Goal: Obtain resource: Download file/media

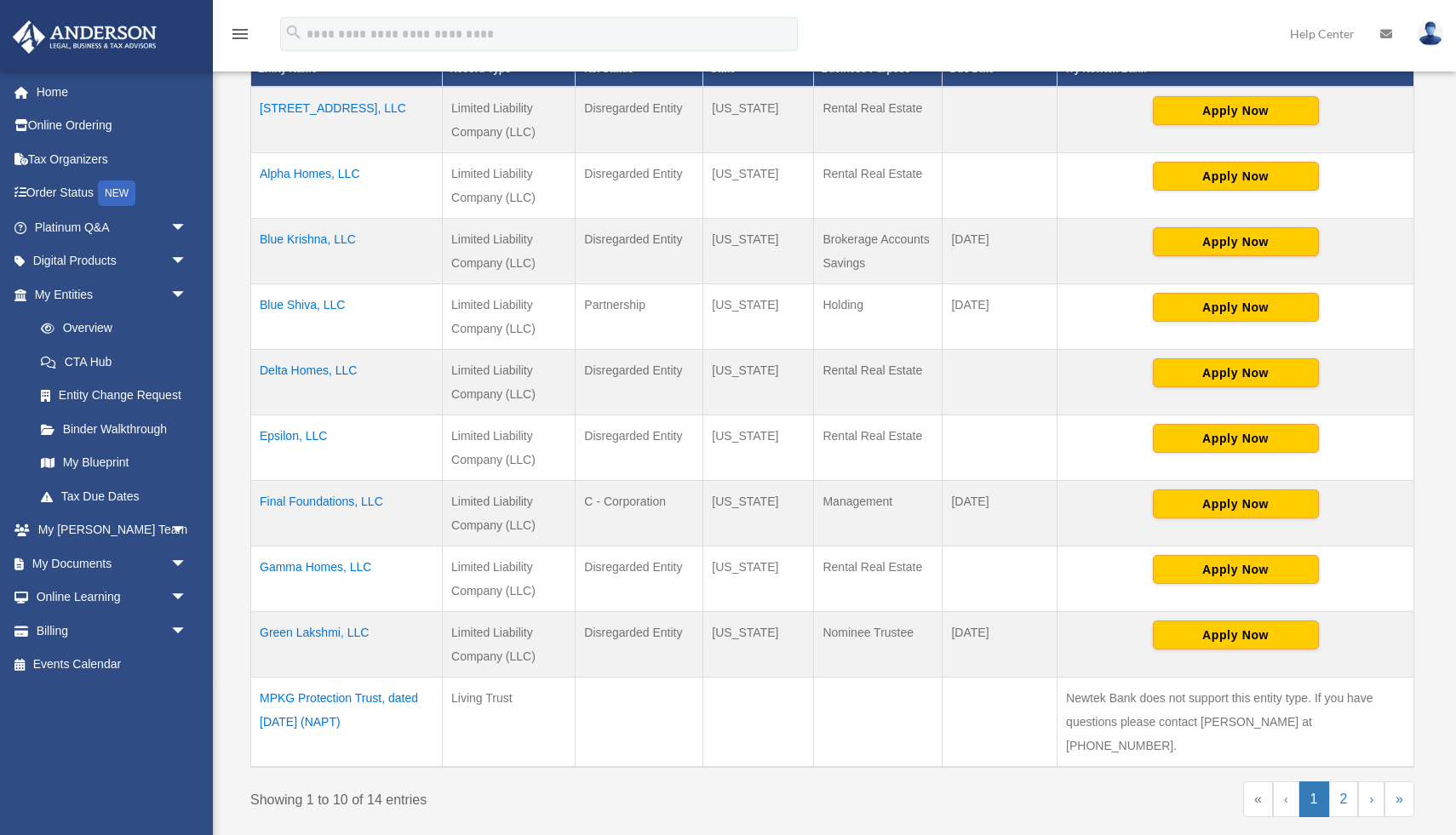
scroll to position [418, 0]
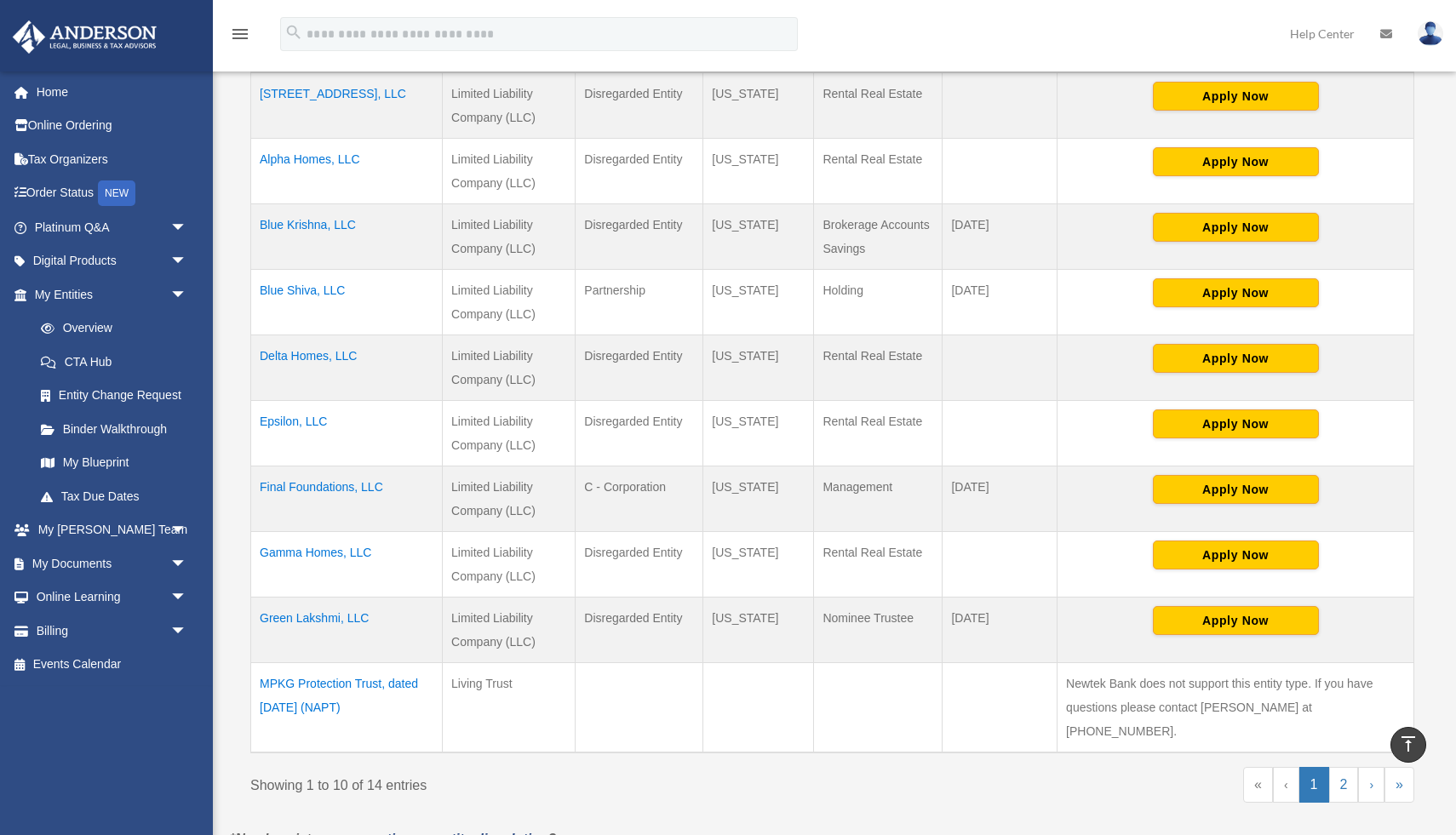
click at [338, 490] on td "Final Foundations, LLC" at bounding box center [346, 499] width 192 height 65
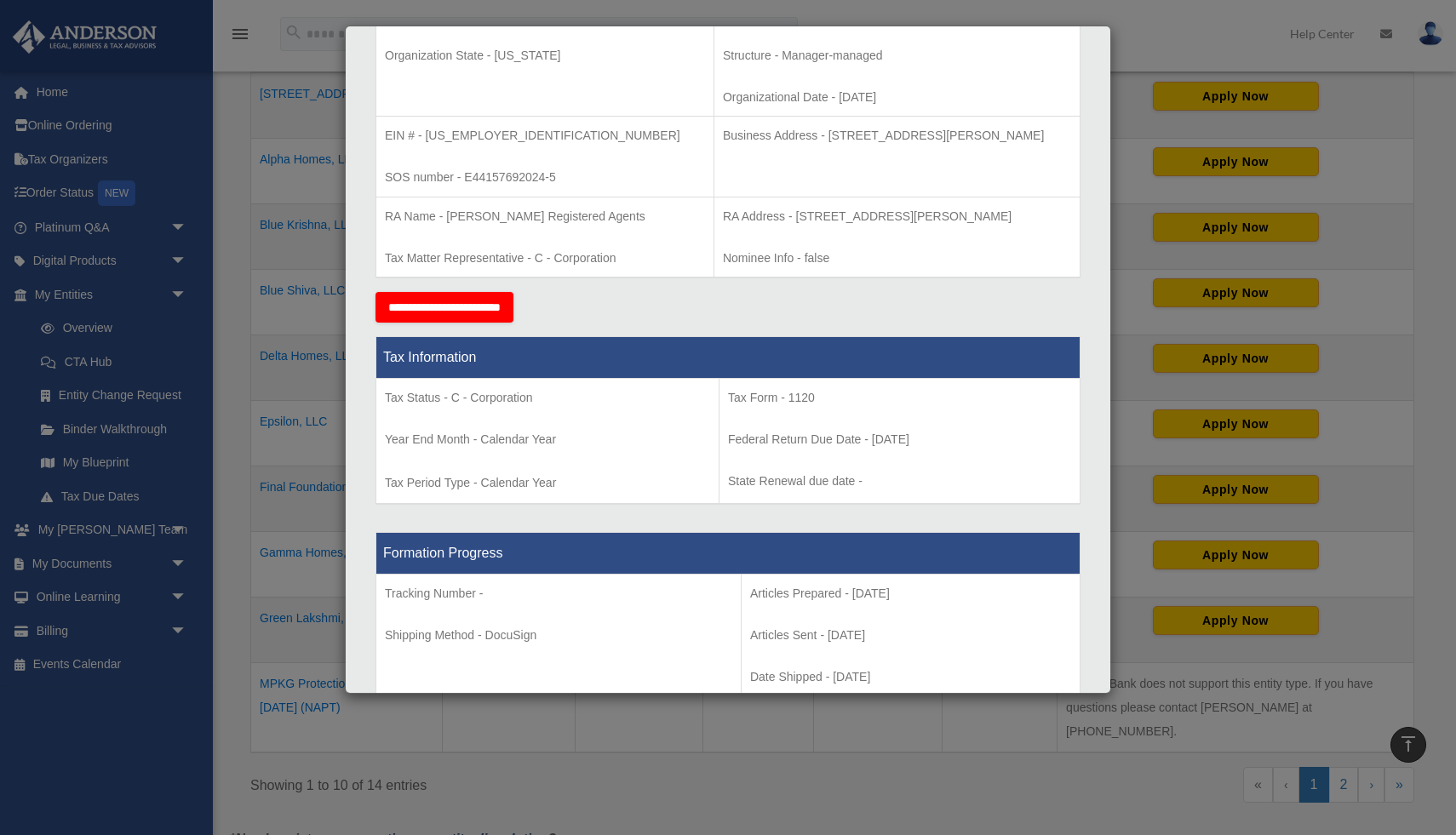
scroll to position [0, 0]
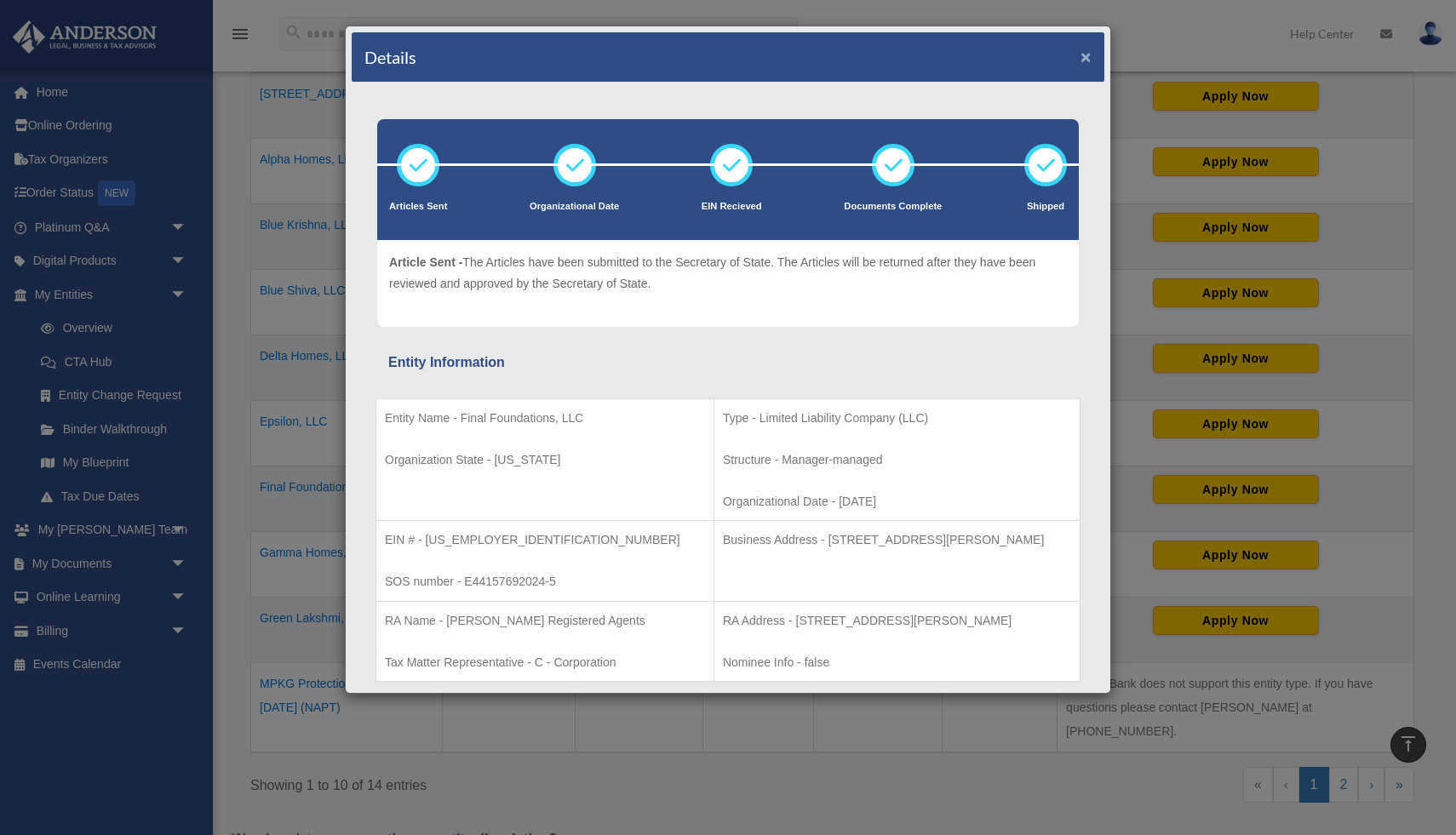
click at [1089, 59] on button "×" at bounding box center [1086, 56] width 11 height 18
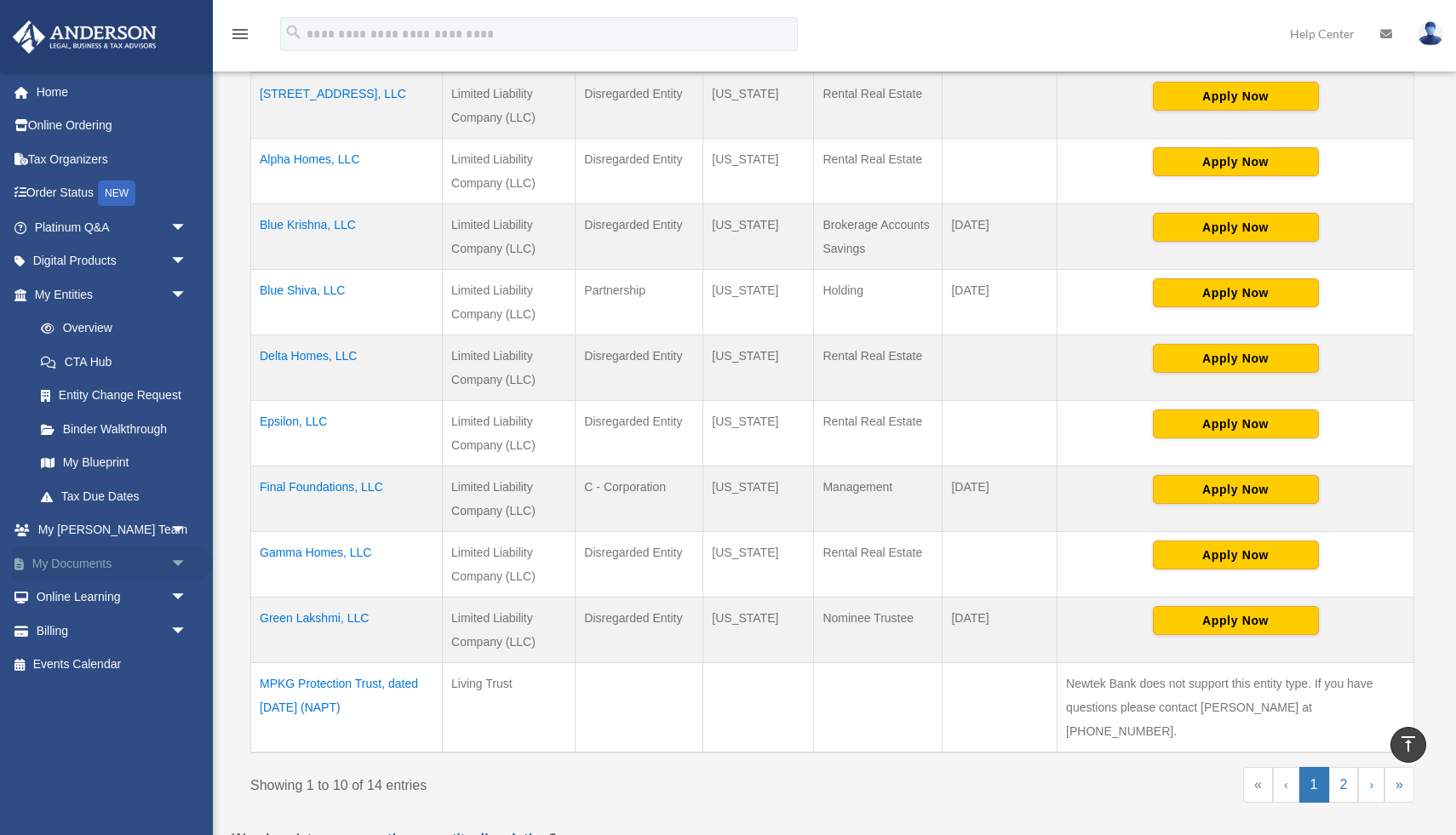
click at [180, 559] on span "arrow_drop_down" at bounding box center [186, 564] width 34 height 35
click at [73, 598] on link "Box" at bounding box center [118, 598] width 189 height 34
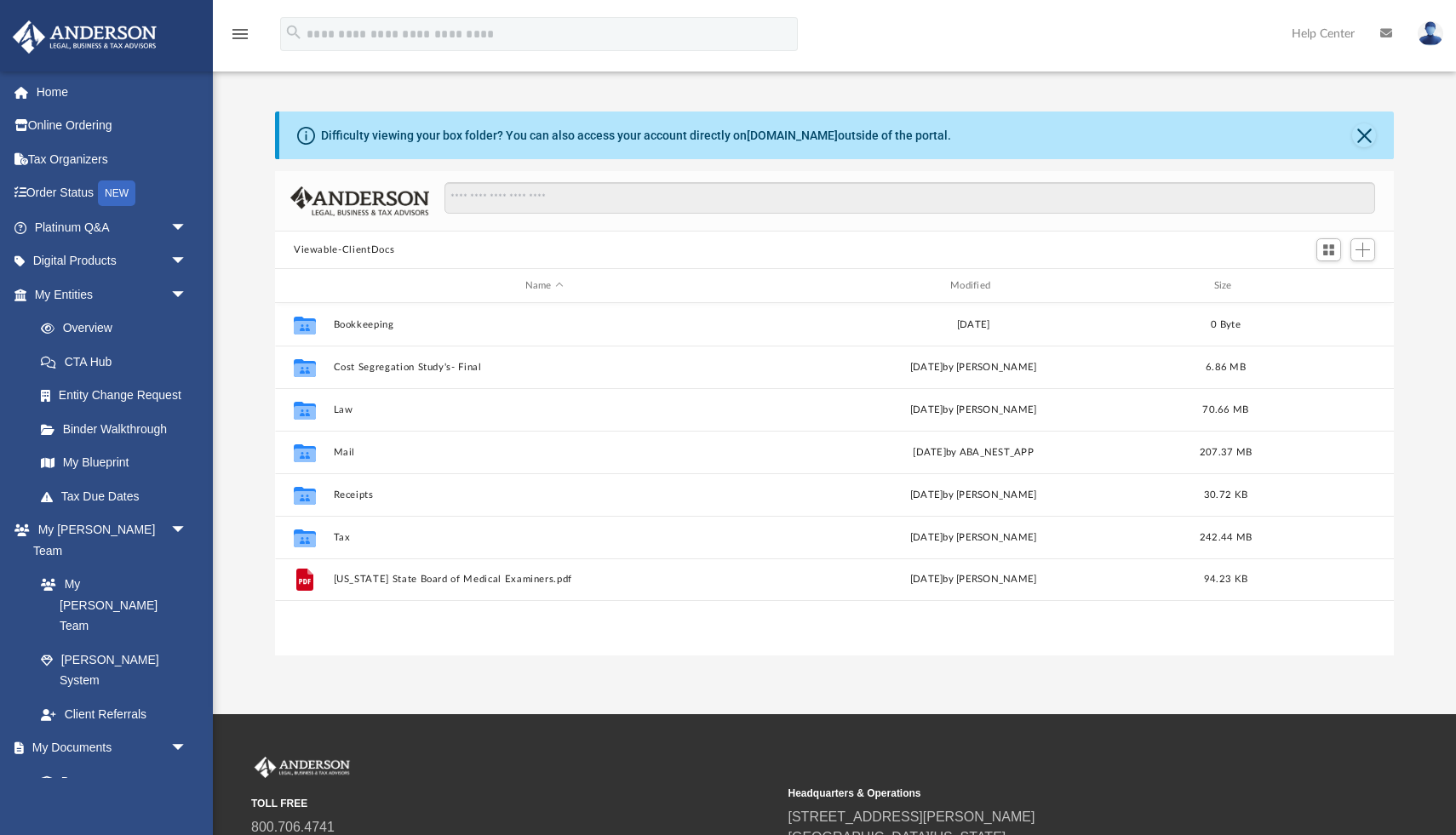
scroll to position [387, 1119]
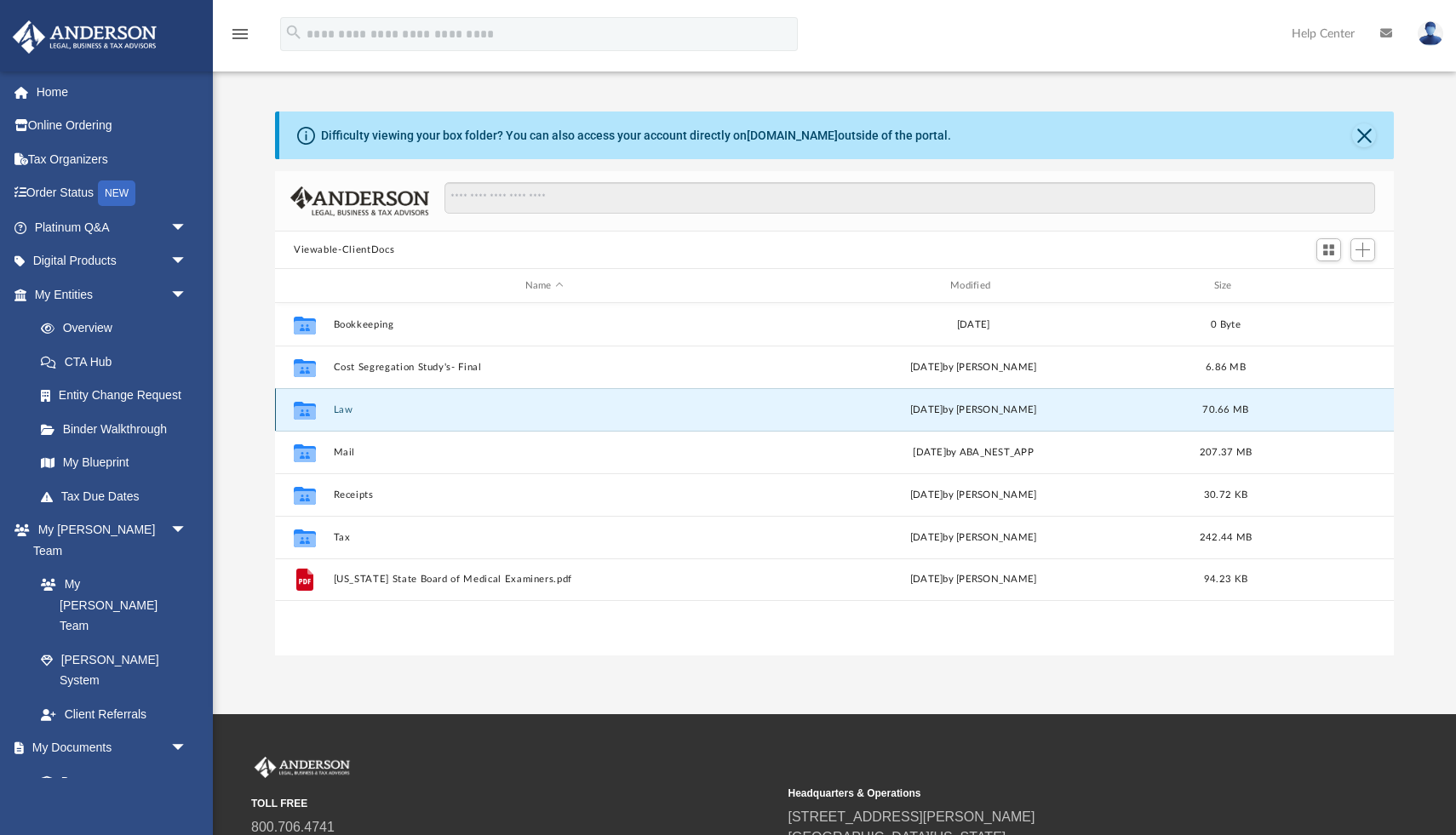
click at [340, 410] on button "Law" at bounding box center [544, 410] width 421 height 11
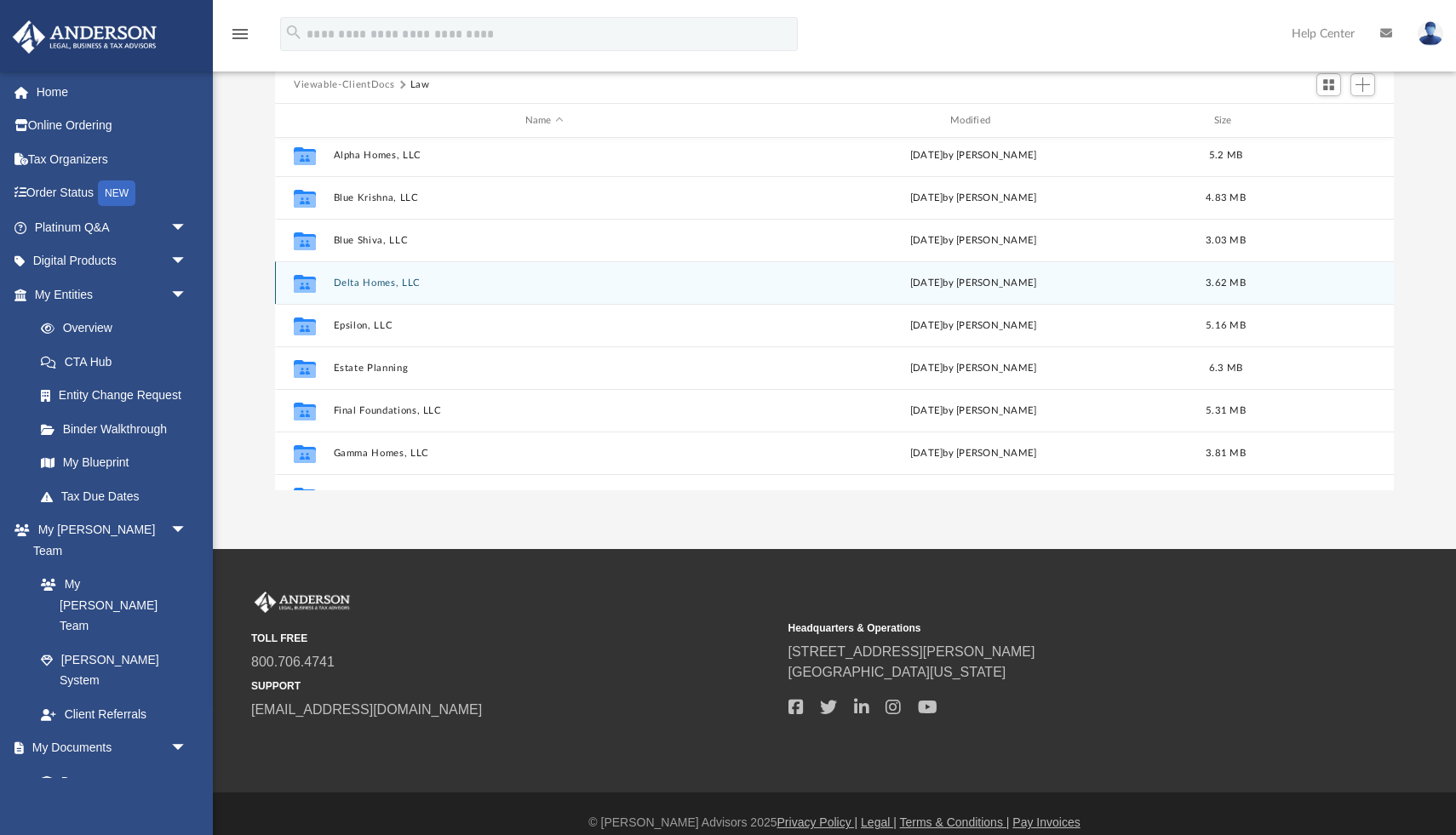
scroll to position [91, 0]
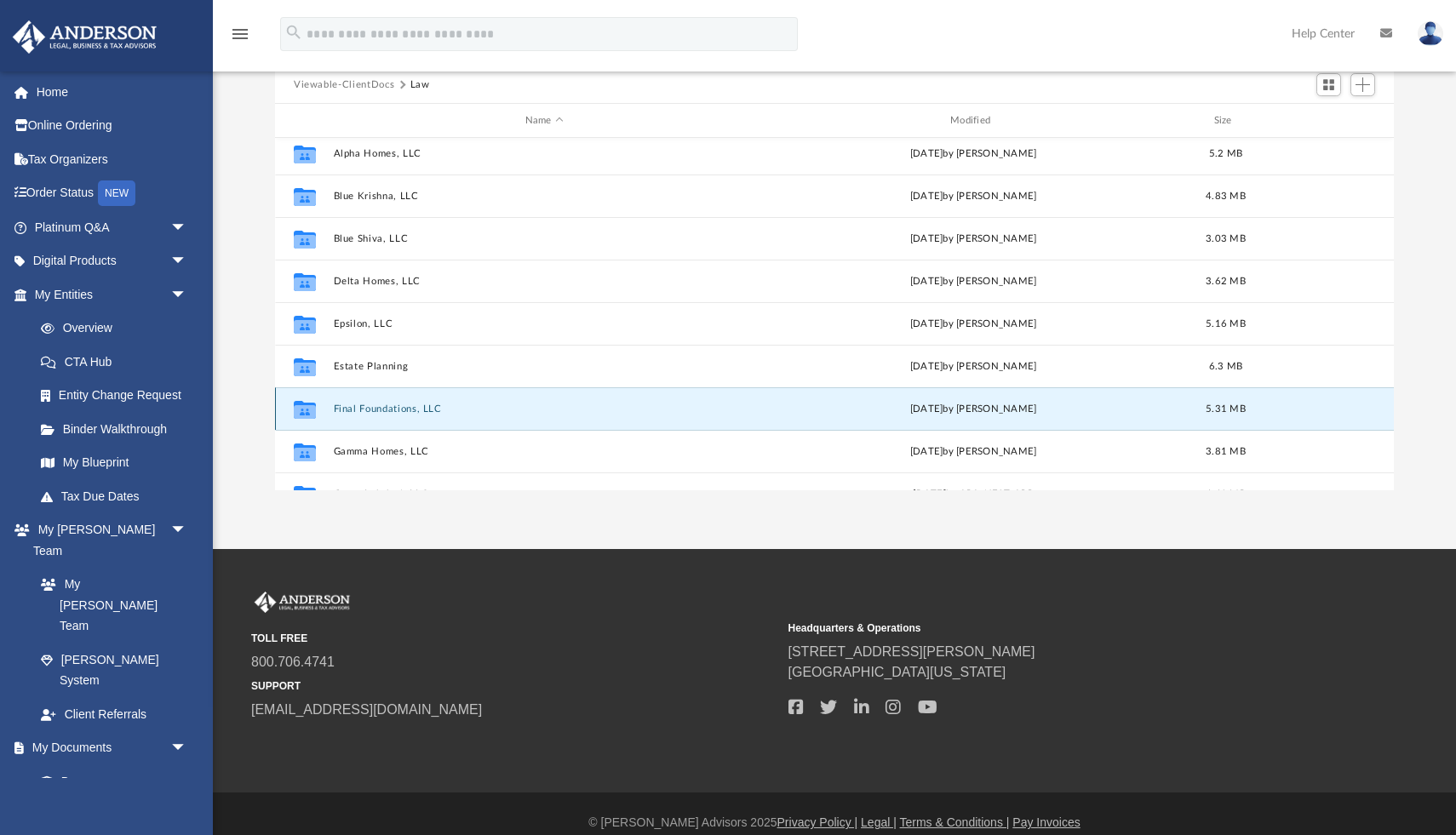
click at [368, 407] on button "Final Foundations, LLC" at bounding box center [544, 409] width 421 height 11
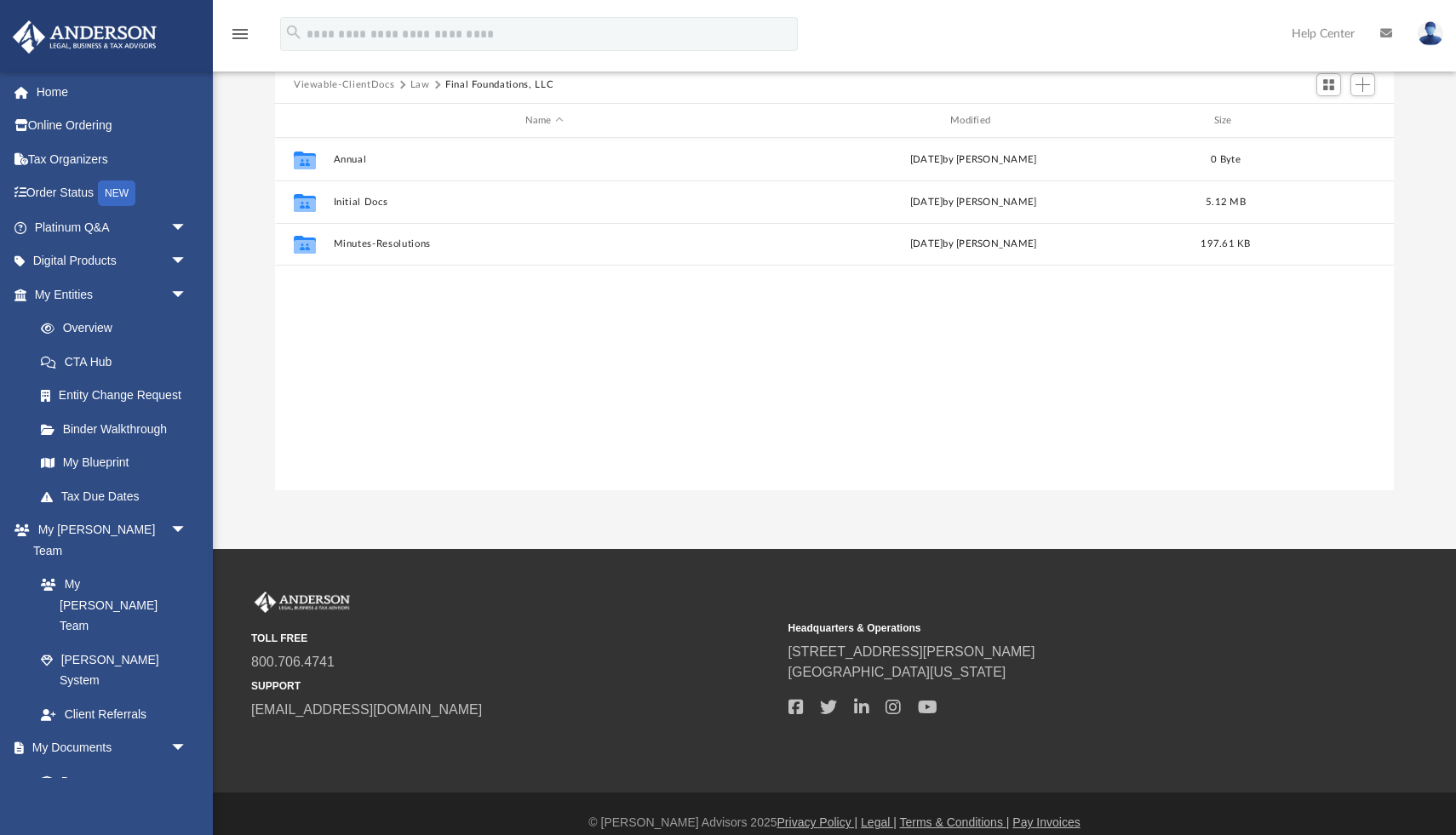
scroll to position [0, 0]
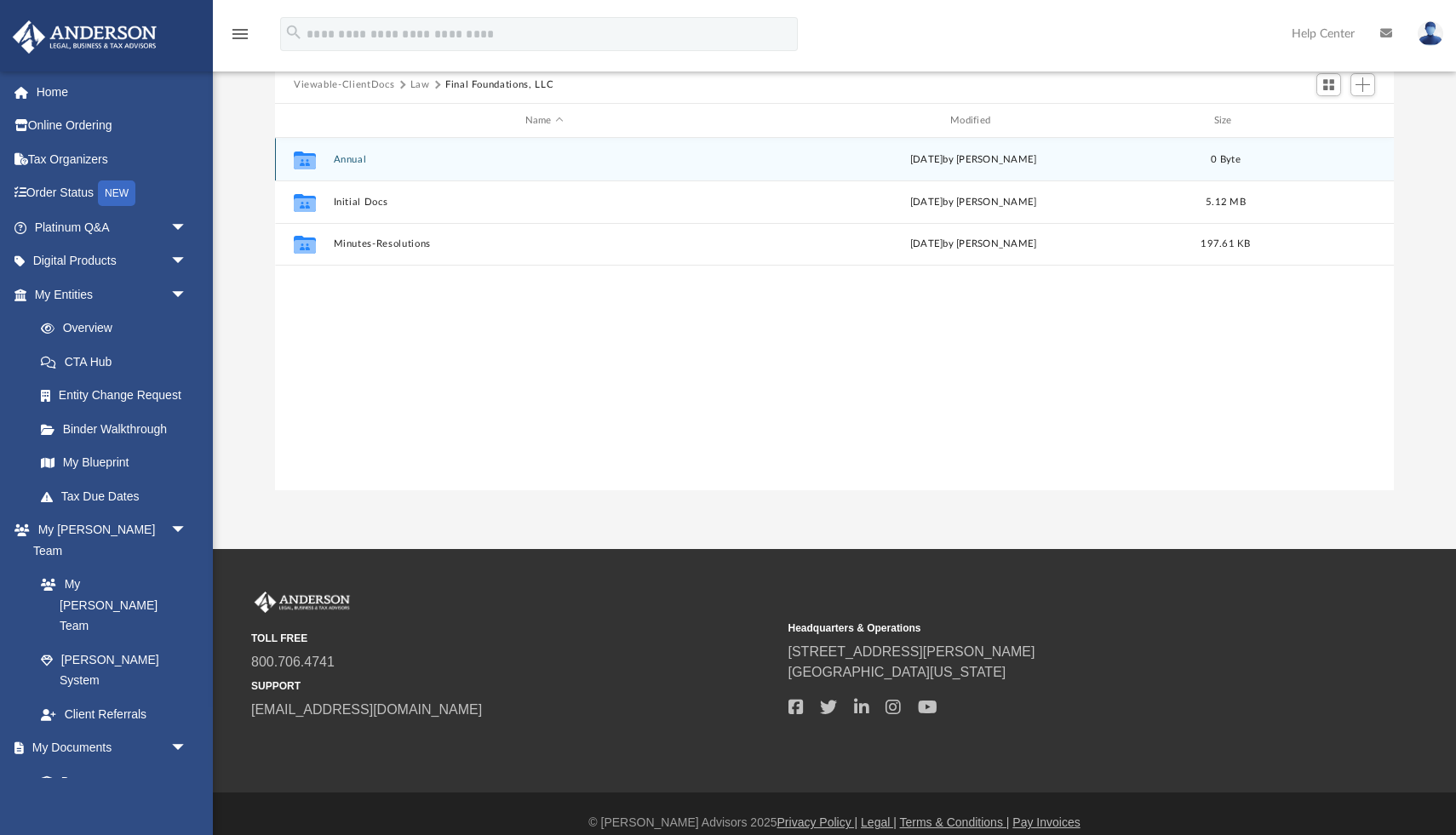
click at [356, 159] on button "Annual" at bounding box center [544, 159] width 421 height 11
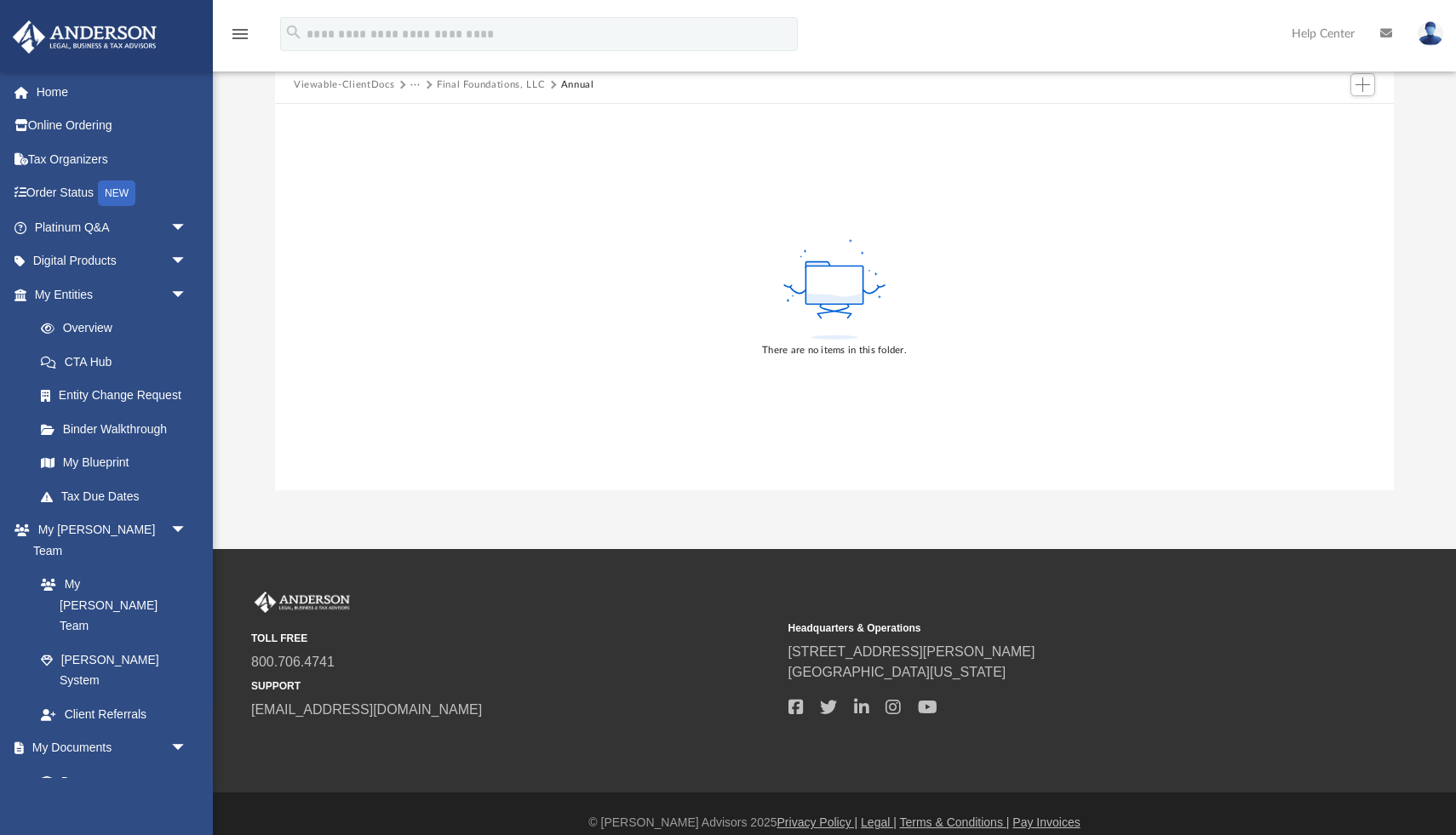
click at [493, 83] on button "Final Foundations, LLC" at bounding box center [490, 85] width 108 height 15
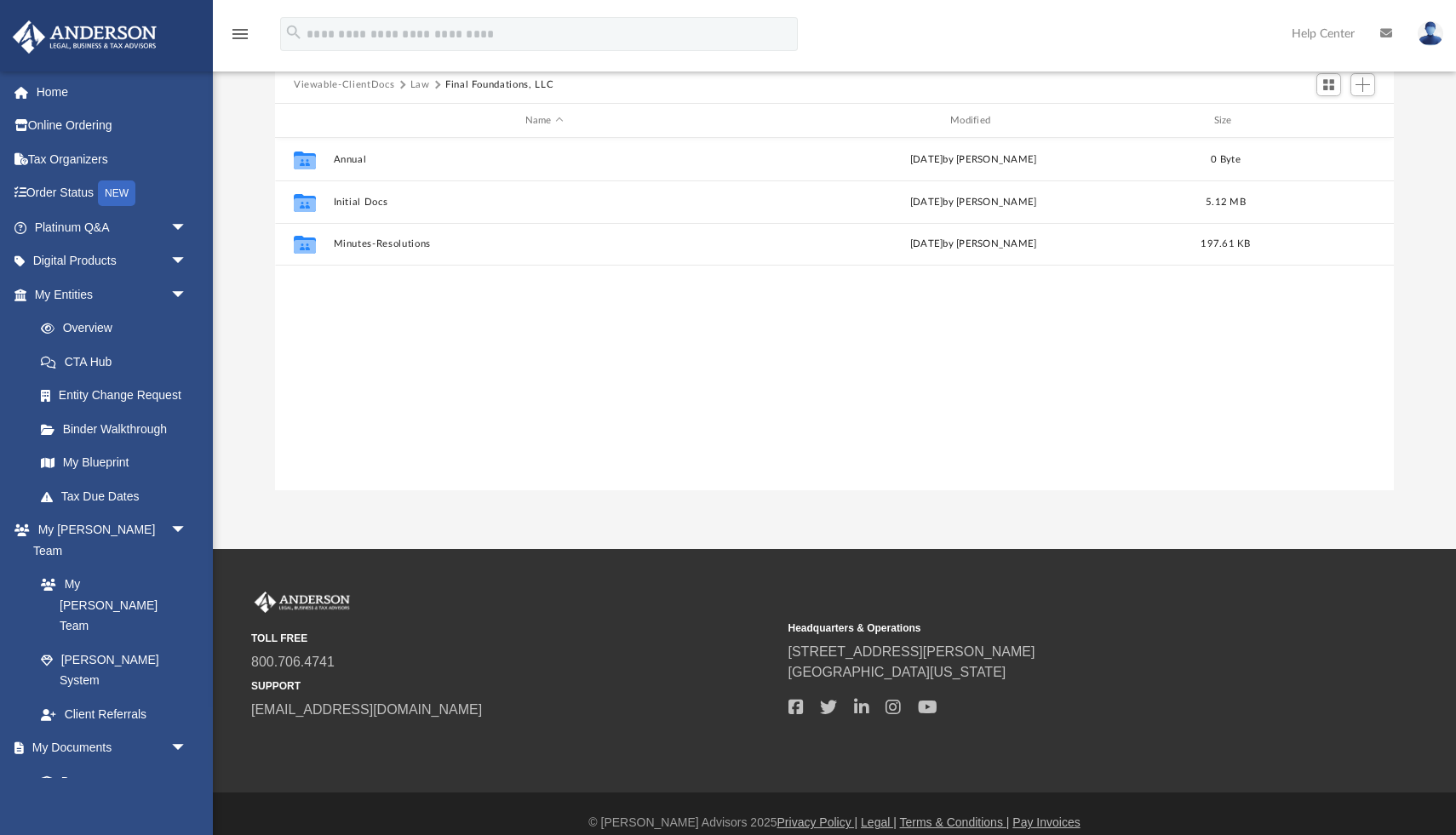
scroll to position [387, 1119]
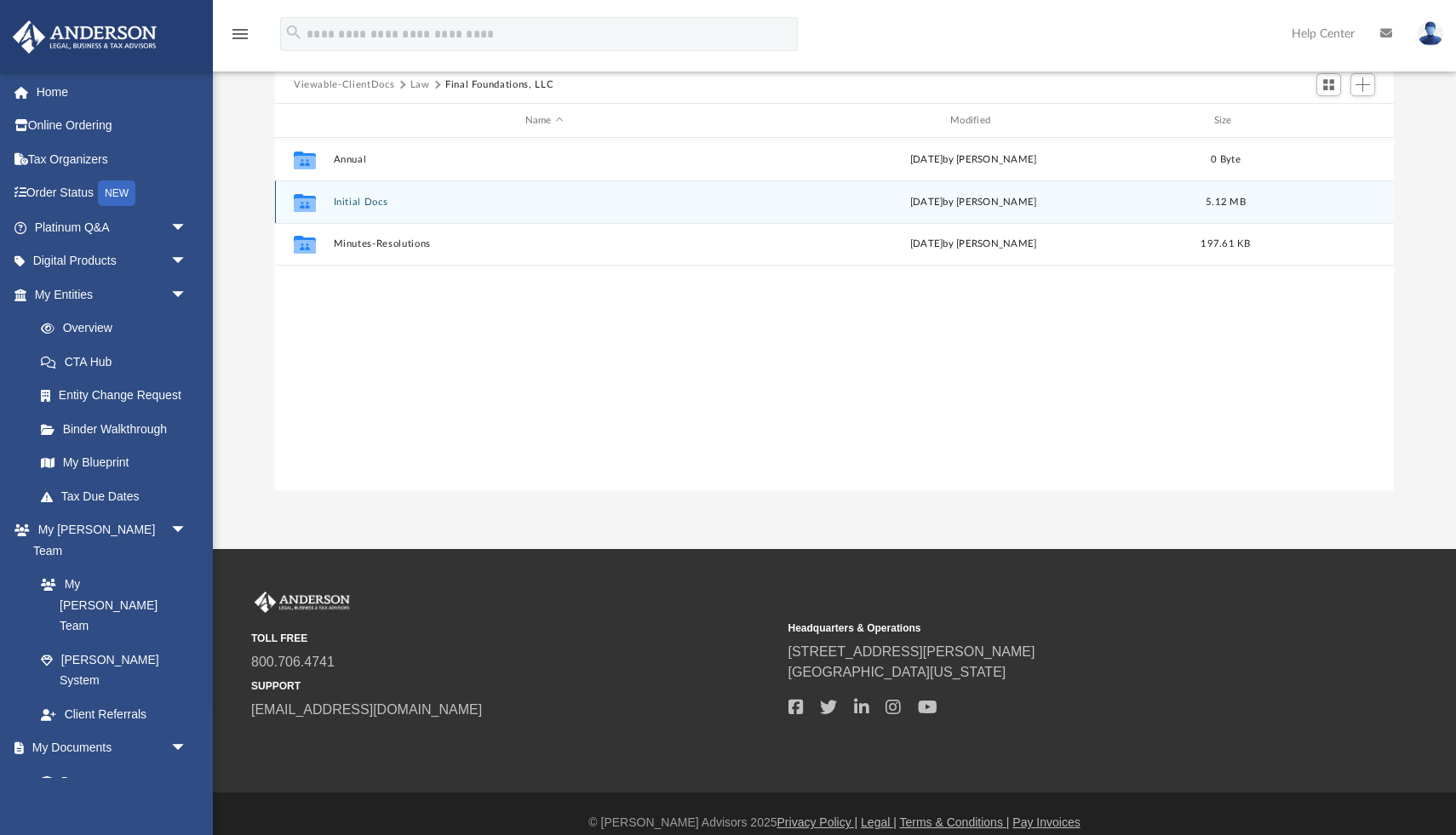
click at [364, 203] on button "Initial Docs" at bounding box center [544, 202] width 421 height 11
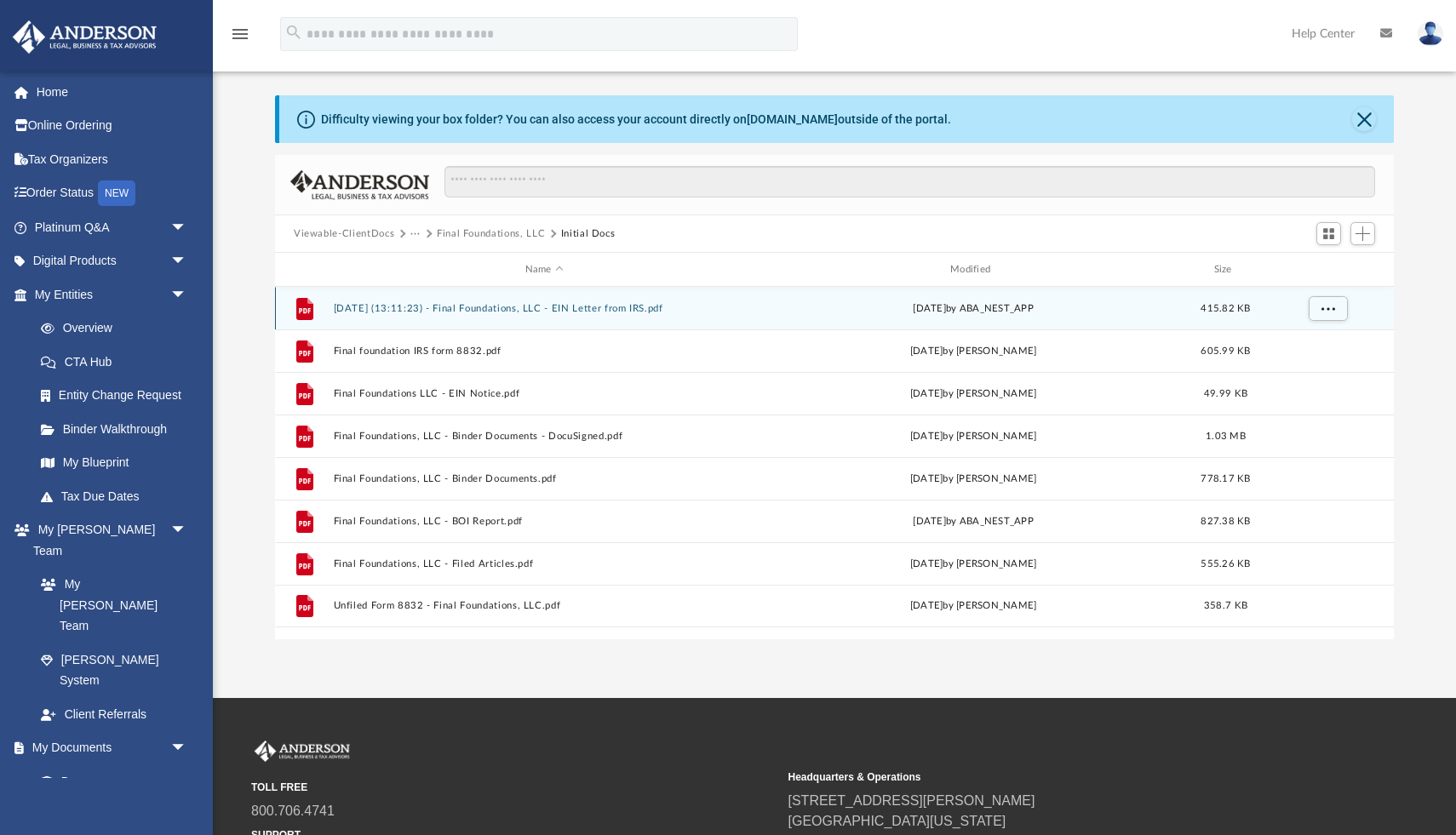
scroll to position [0, 0]
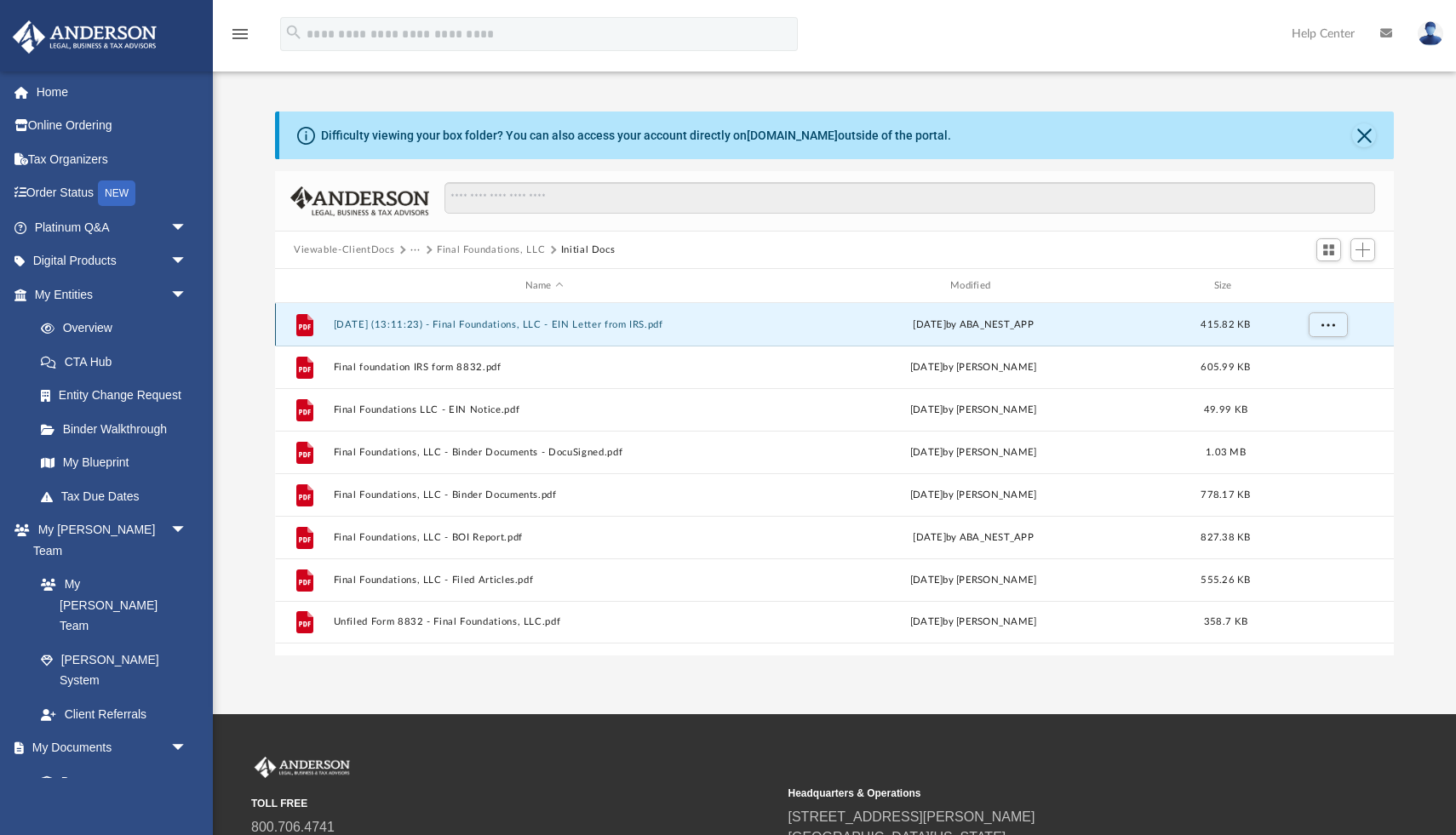
click at [537, 323] on button "[DATE] (13:11:23) - Final Foundations, LLC - EIN Letter from IRS.pdf" at bounding box center [544, 325] width 421 height 11
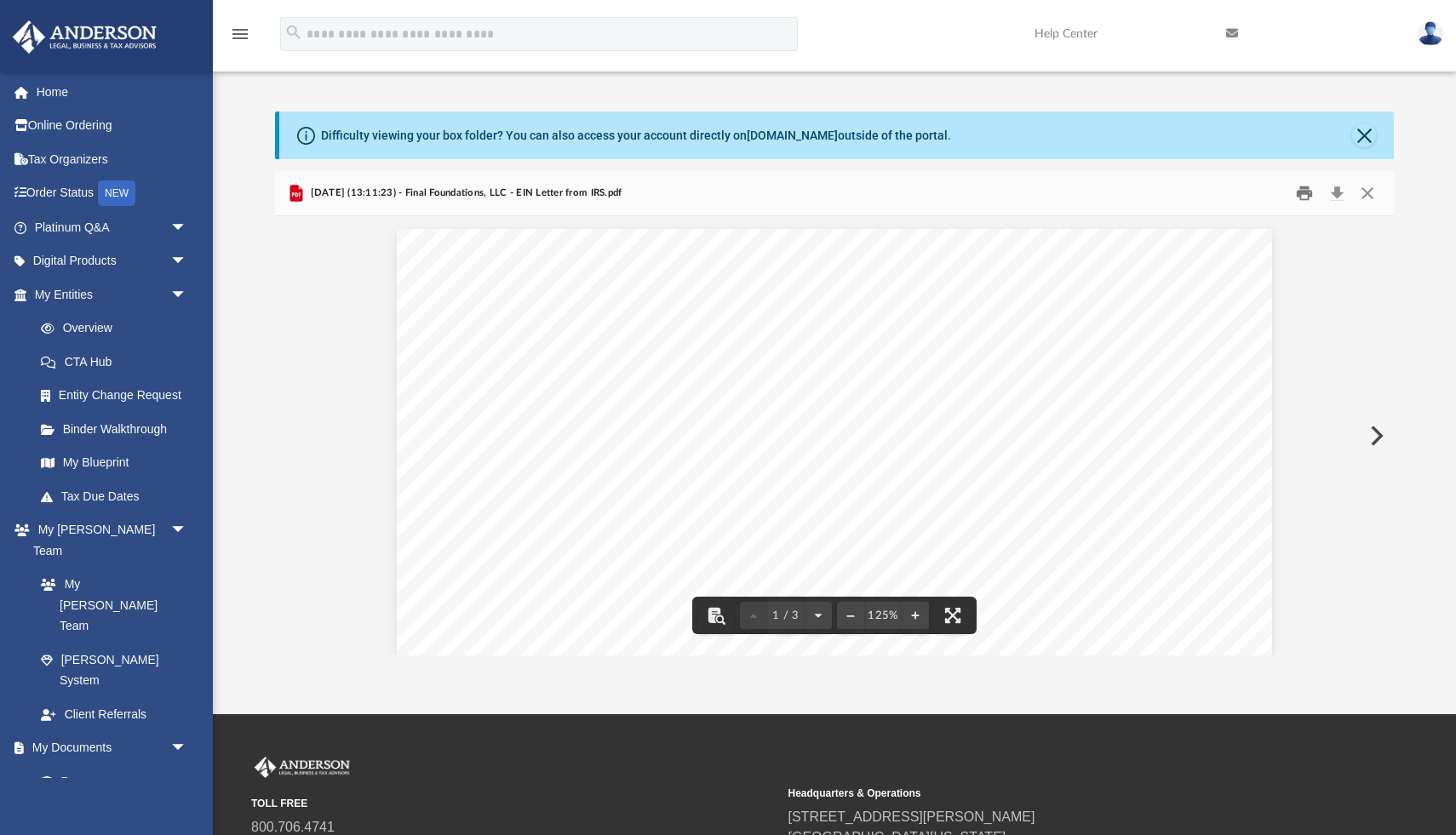
click at [1306, 189] on button "Print" at bounding box center [1305, 193] width 34 height 26
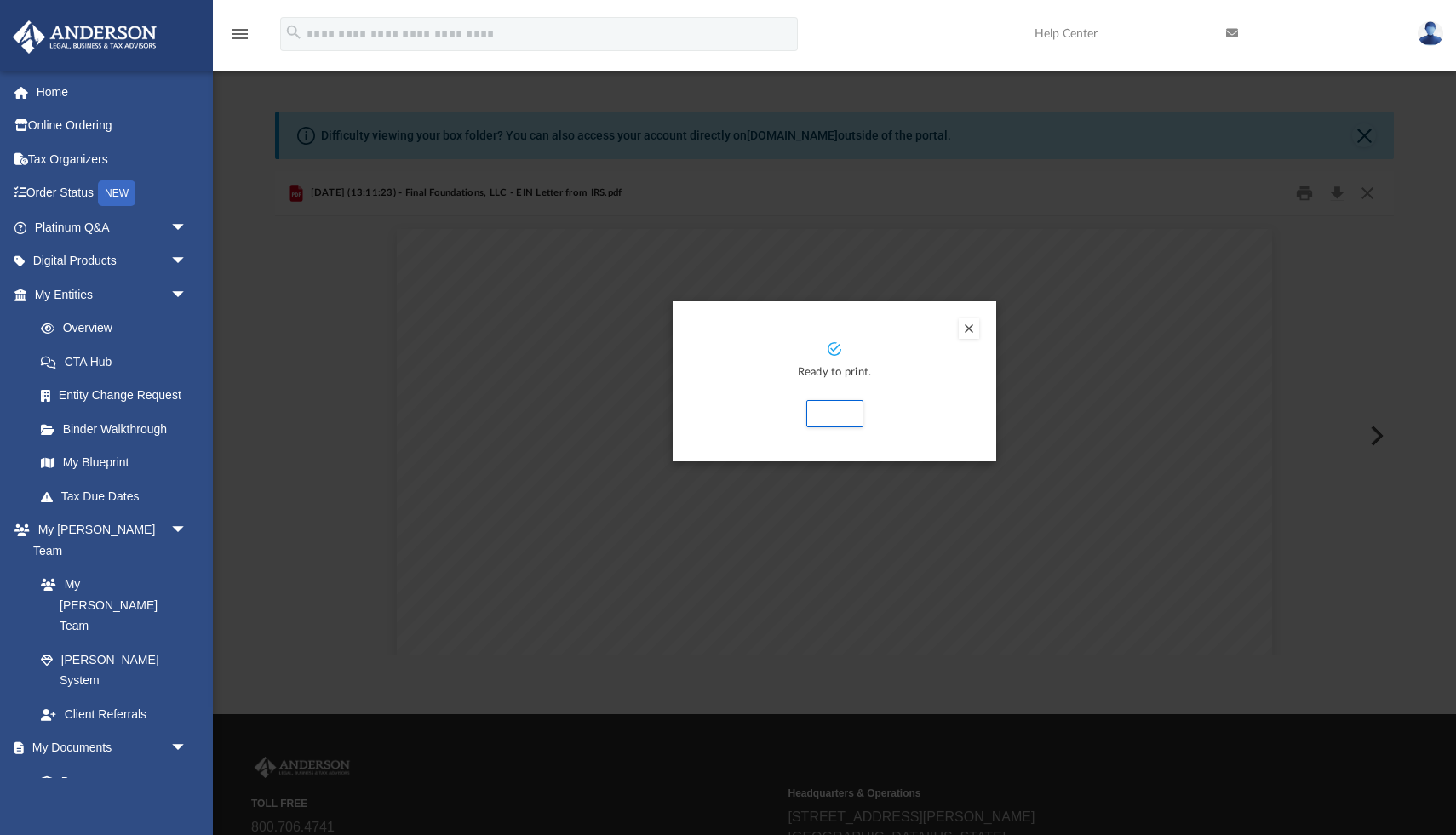
click at [971, 327] on button "Preview" at bounding box center [969, 328] width 20 height 20
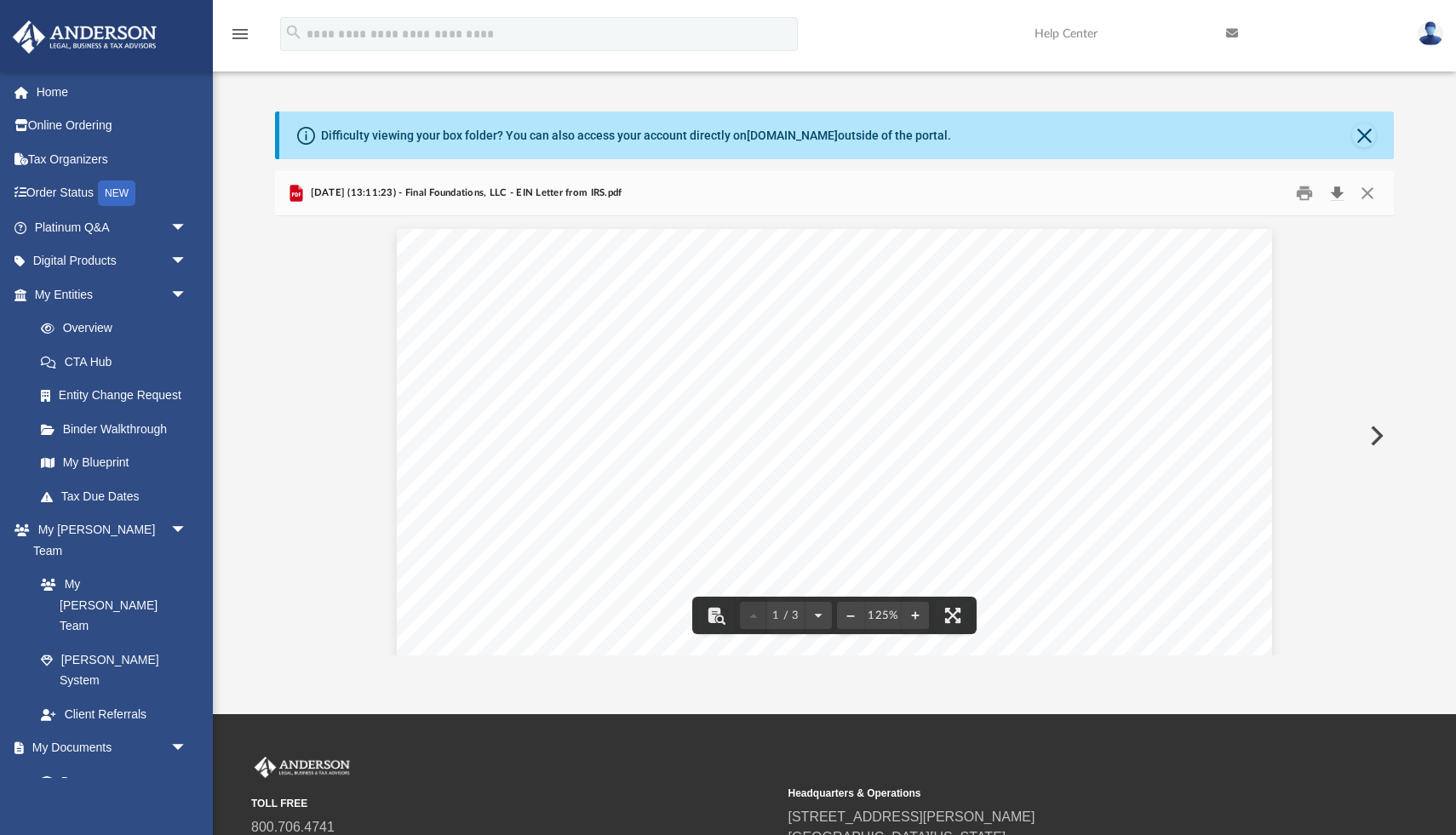
click at [1345, 187] on button "Download" at bounding box center [1337, 193] width 31 height 26
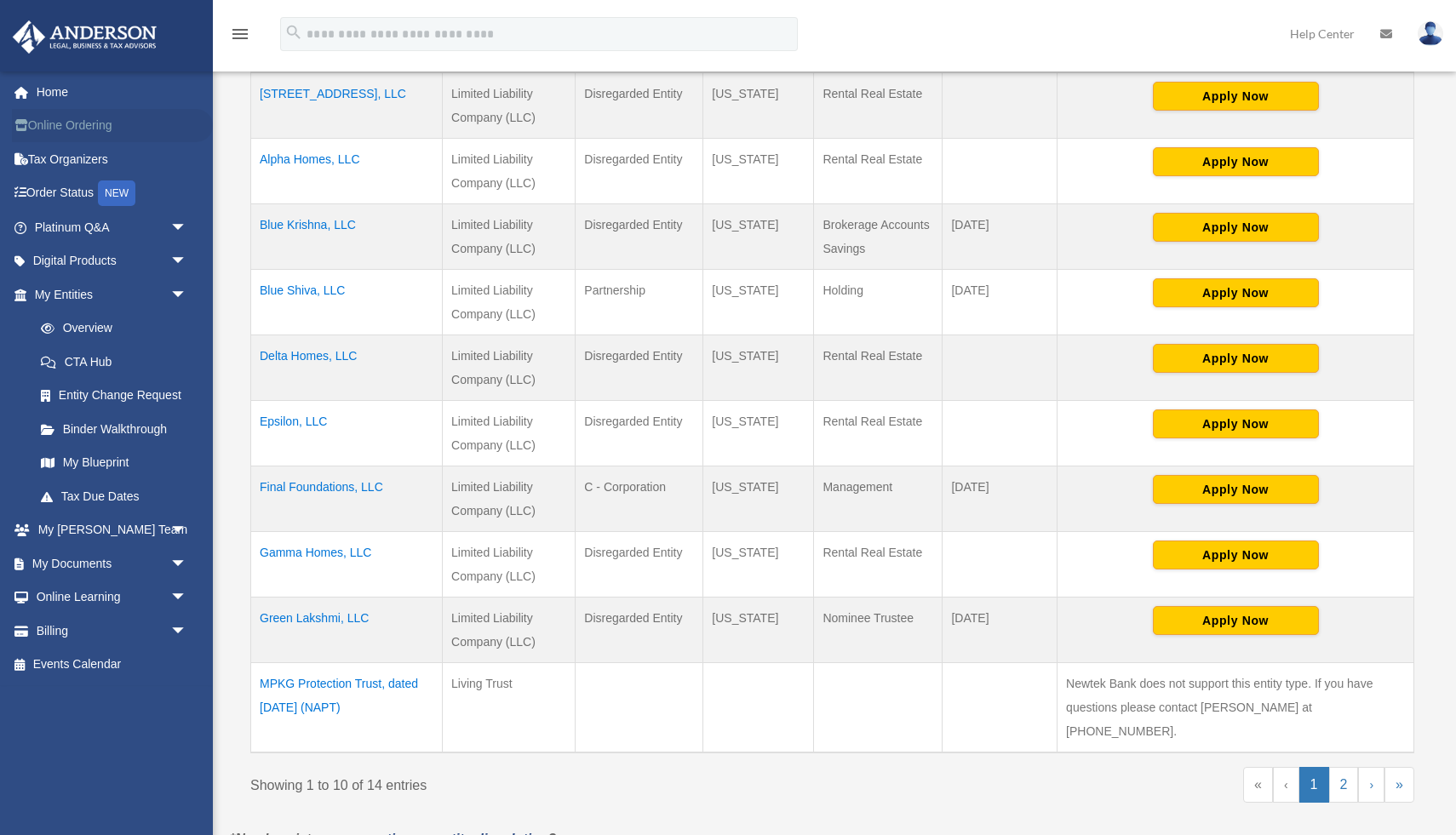
scroll to position [418, 0]
click at [76, 560] on link "My Documents arrow_drop_down" at bounding box center [112, 563] width 201 height 34
click at [182, 565] on span "arrow_drop_down" at bounding box center [186, 564] width 34 height 35
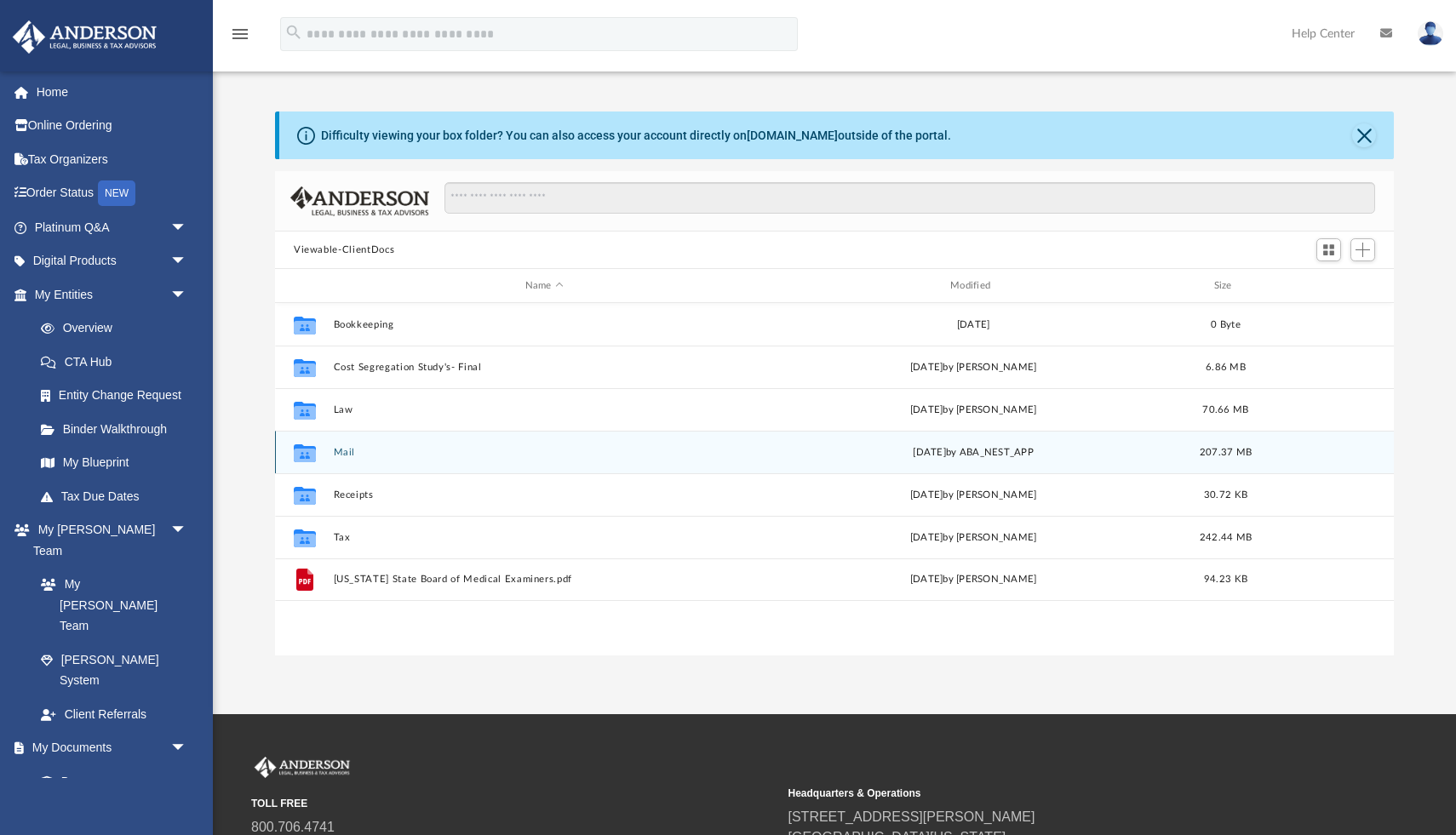
scroll to position [387, 1119]
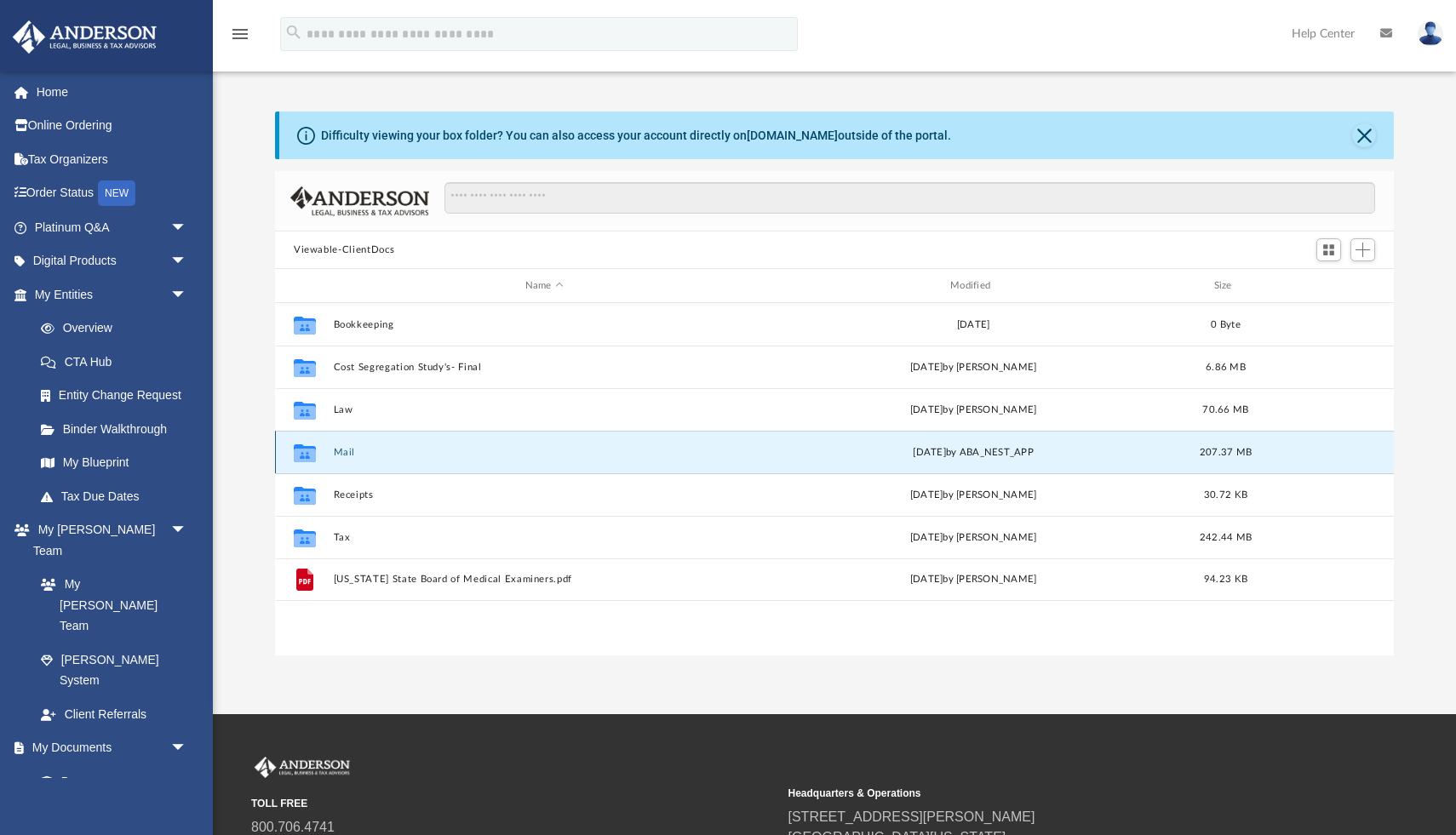
click at [336, 448] on button "Mail" at bounding box center [544, 453] width 421 height 11
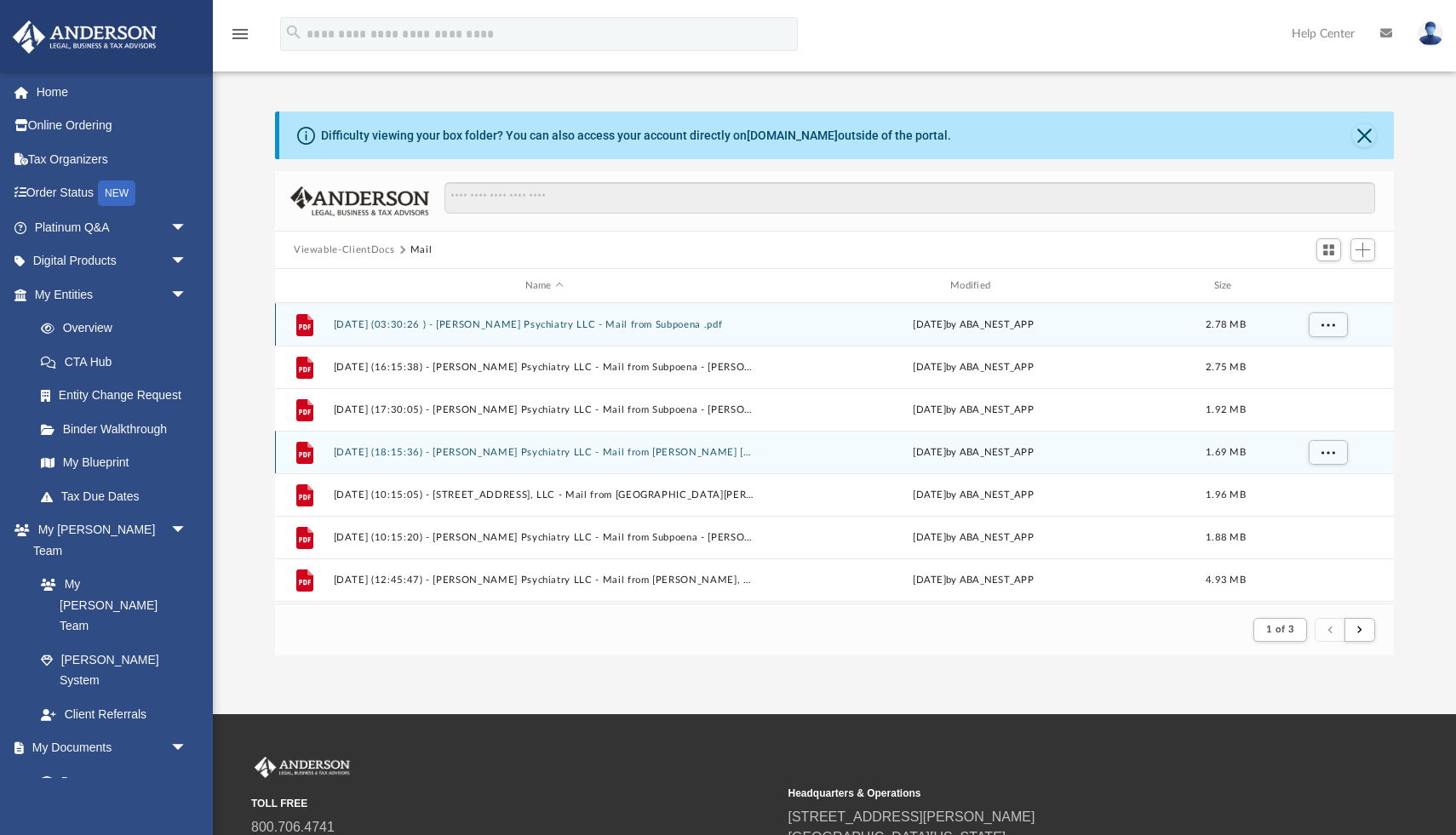
scroll to position [1, 1]
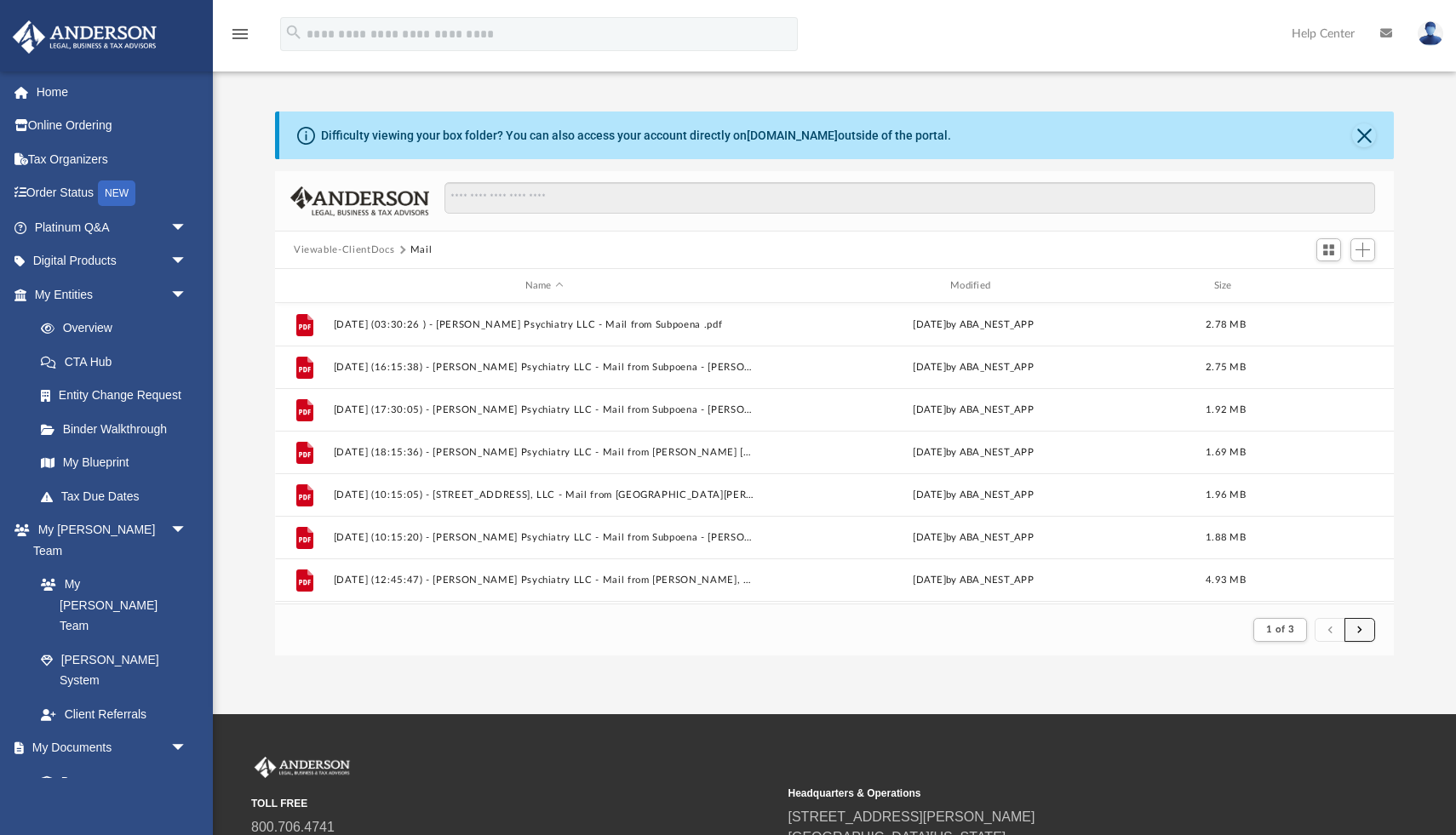
click at [1360, 635] on span "submit" at bounding box center [1360, 629] width 5 height 9
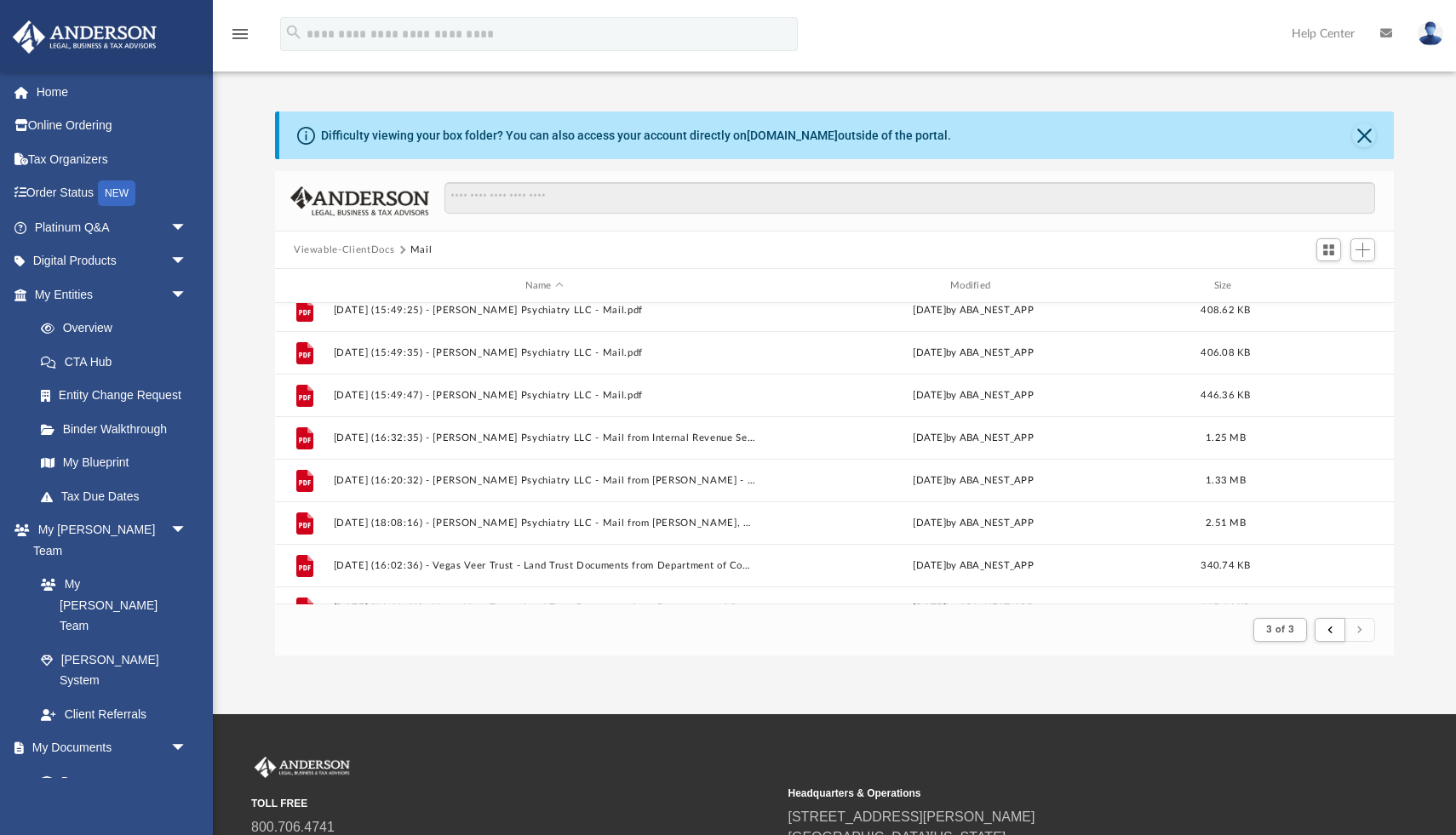
scroll to position [1743, 0]
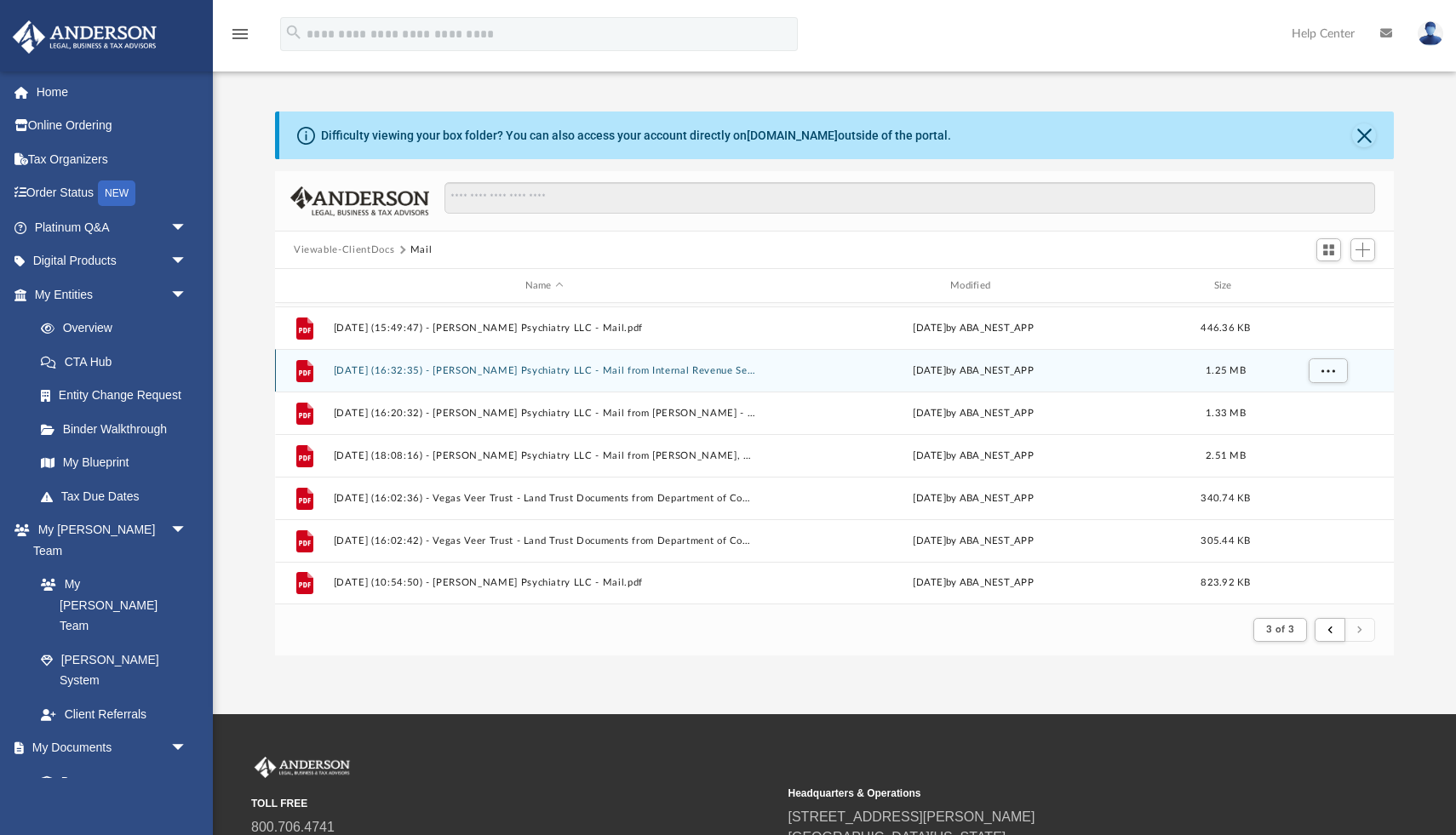
click at [722, 373] on button "2025.08.22 (16:32:35) - Patel Psychiatry LLC - Mail from Internal Revenue Servi…" at bounding box center [544, 371] width 421 height 11
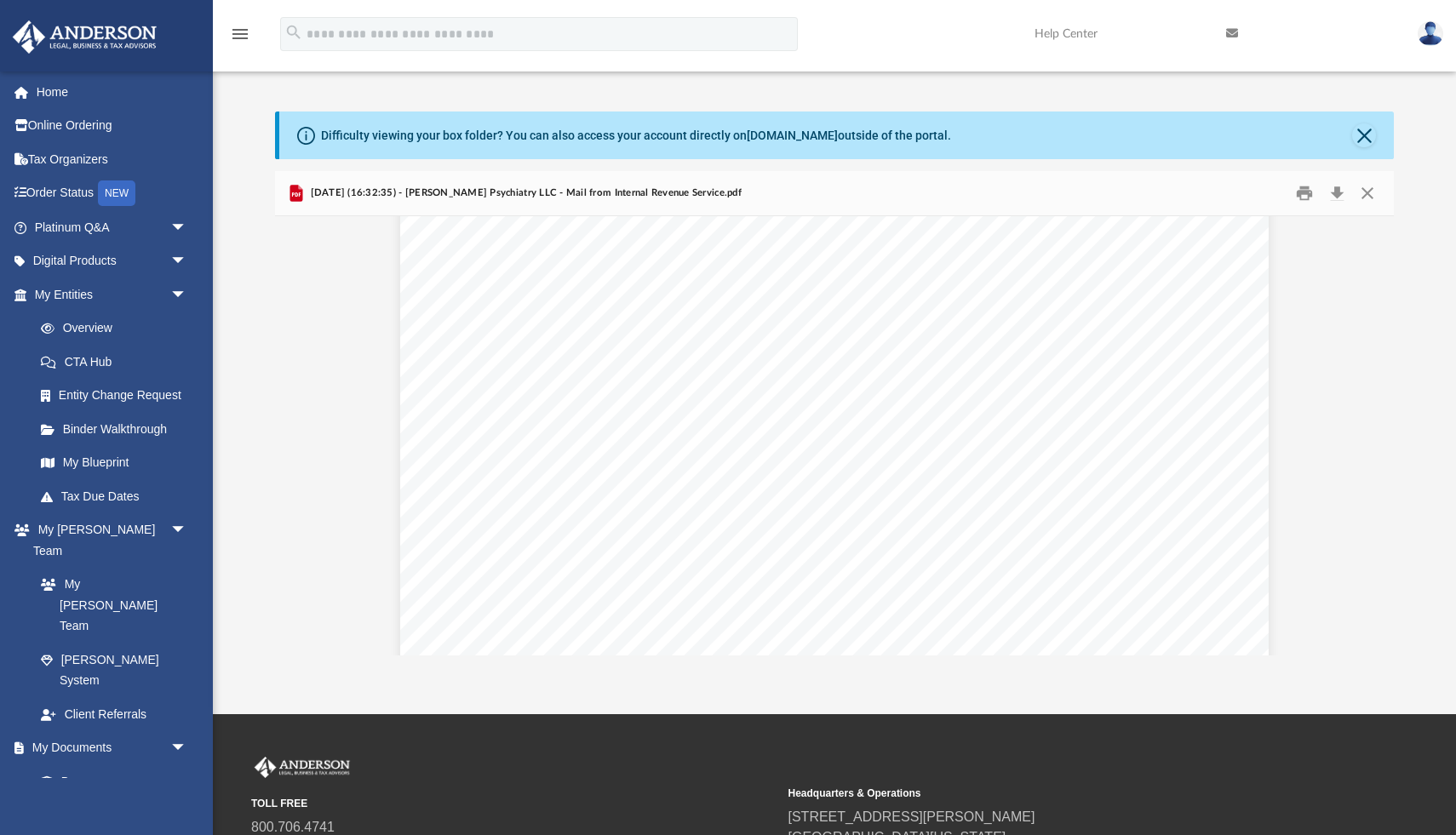
scroll to position [205, 0]
drag, startPoint x: 585, startPoint y: 503, endPoint x: 581, endPoint y: 555, distance: 52.2
click at [581, 555] on div "Page 1" at bounding box center [834, 585] width 869 height 1121
click at [1376, 428] on button "Preview" at bounding box center [1374, 436] width 37 height 47
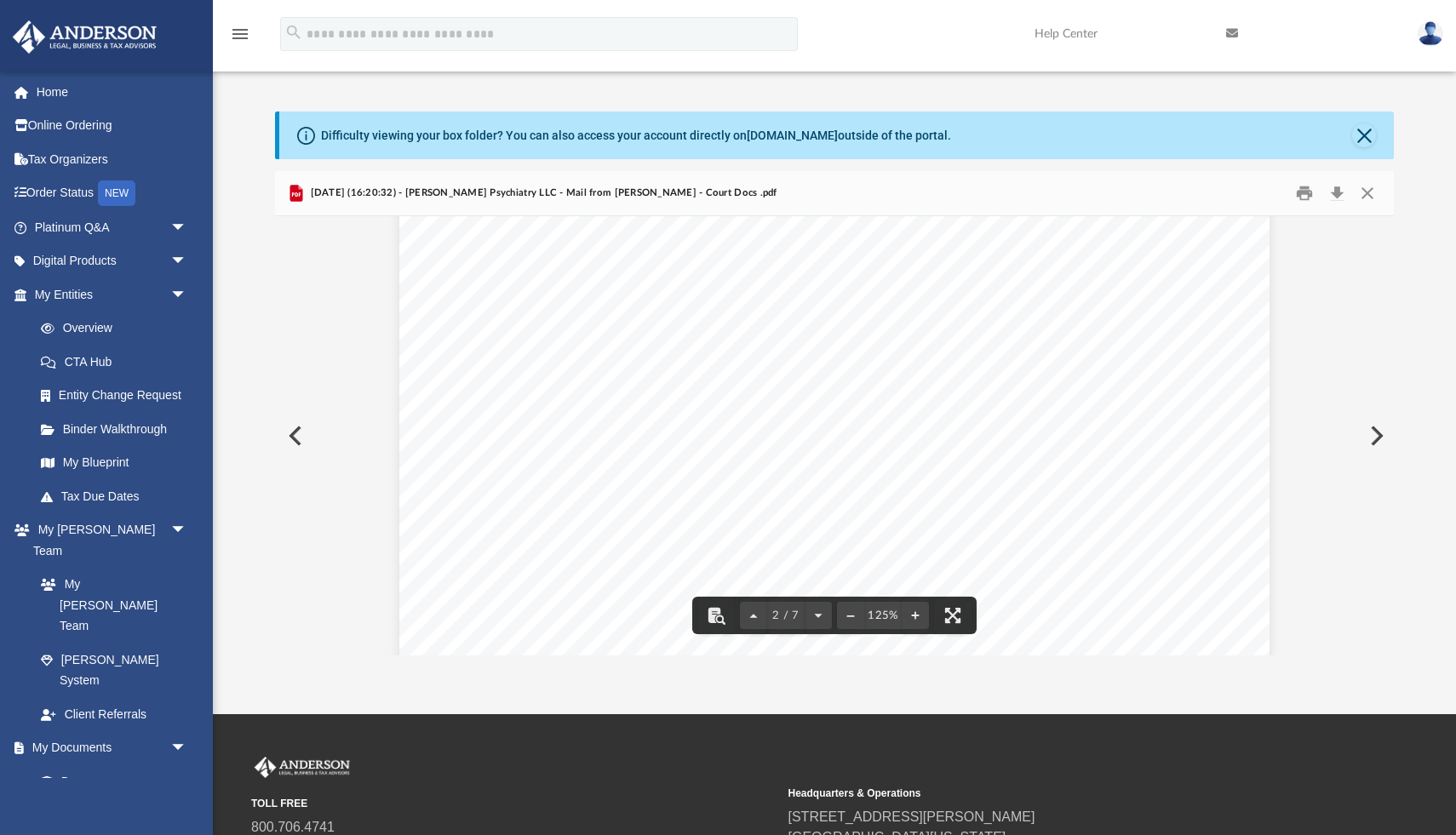
scroll to position [1424, 0]
click at [1333, 194] on button "Download" at bounding box center [1337, 193] width 31 height 26
click at [1375, 428] on button "Preview" at bounding box center [1374, 436] width 37 height 47
click at [1341, 196] on button "Download" at bounding box center [1337, 193] width 31 height 26
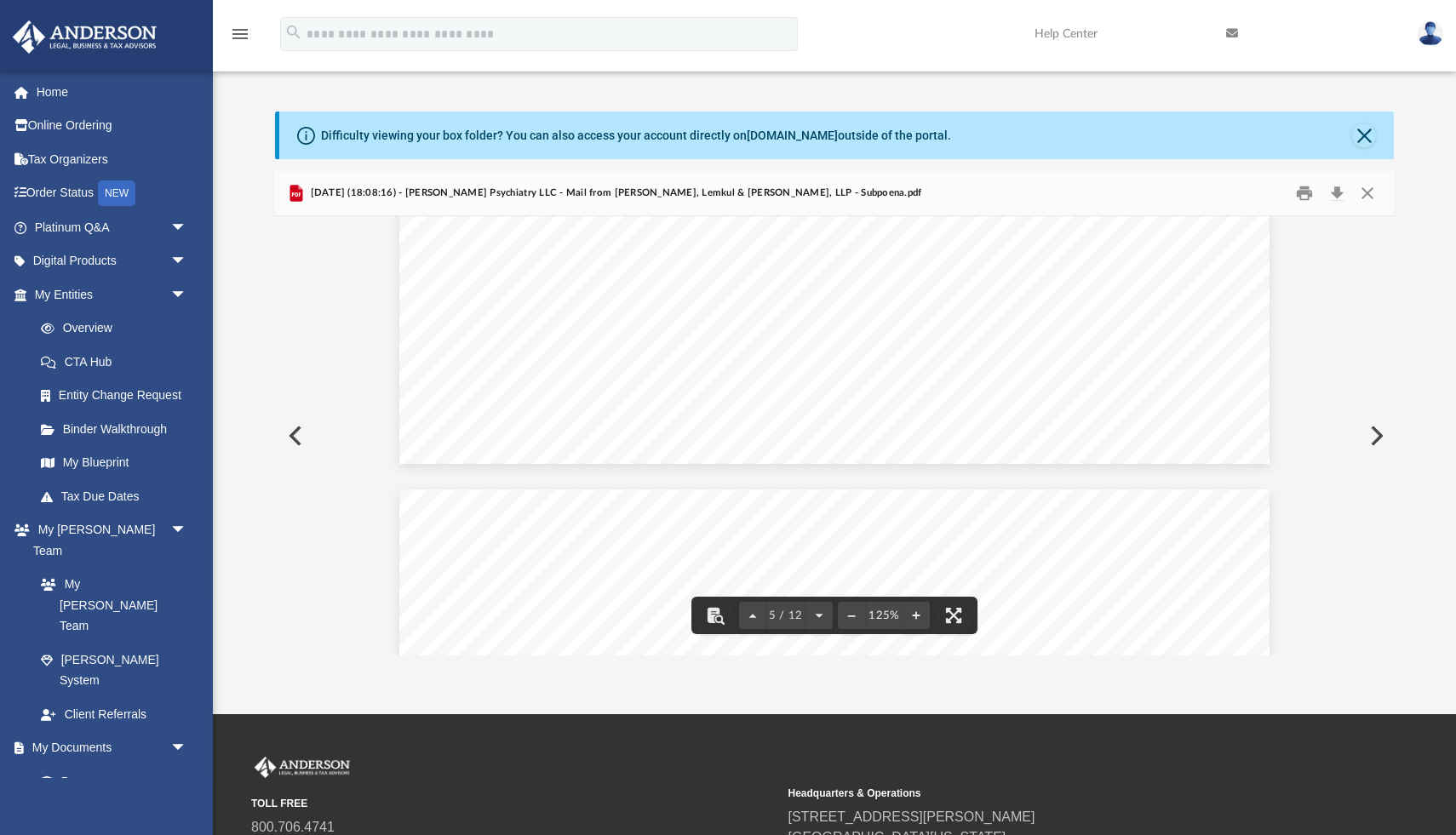
click at [1377, 440] on button "Preview" at bounding box center [1374, 436] width 37 height 47
click at [1374, 438] on button "Preview" at bounding box center [1374, 436] width 37 height 47
click at [1375, 436] on button "Preview" at bounding box center [1374, 436] width 37 height 47
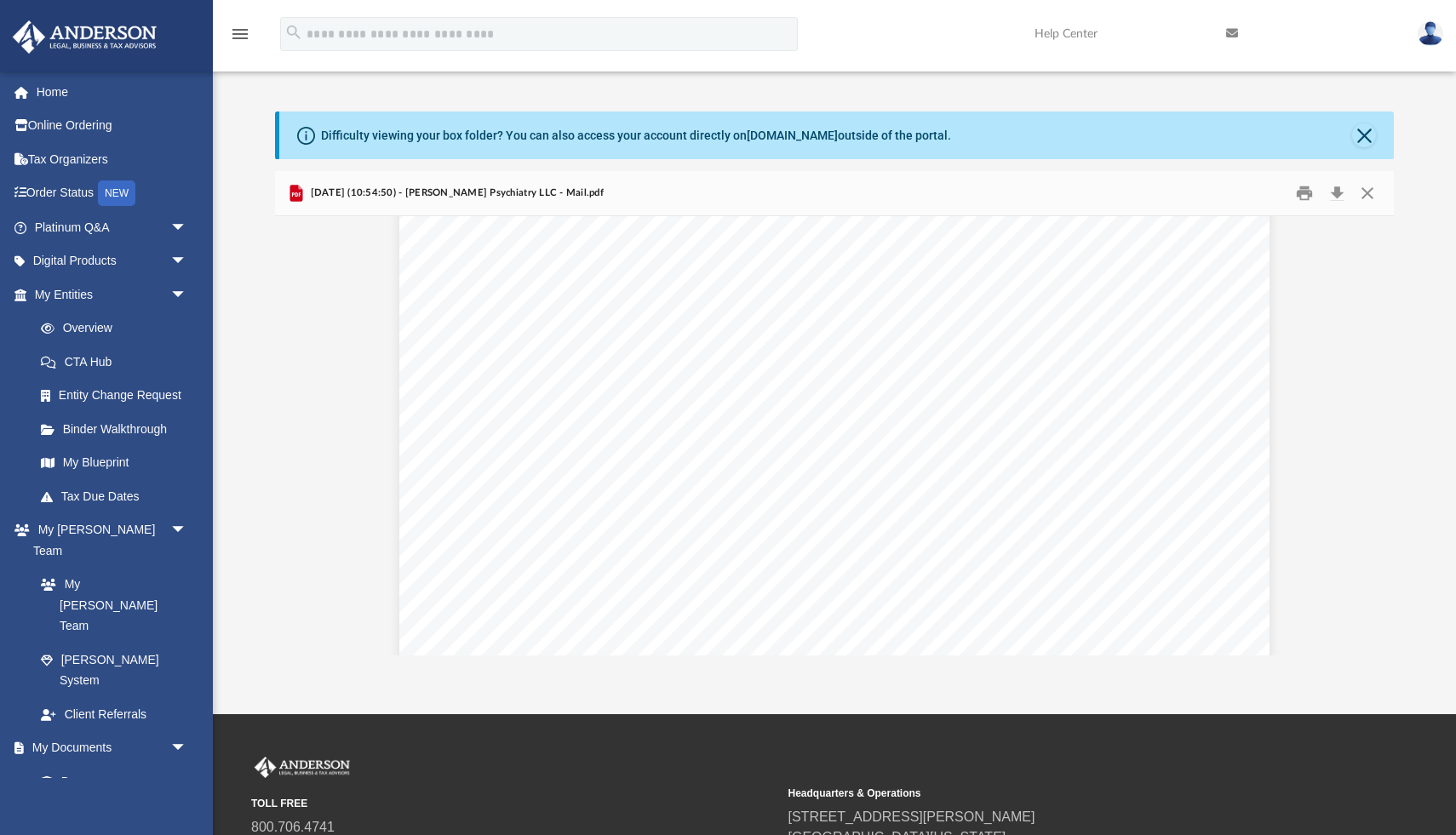
scroll to position [2538, 0]
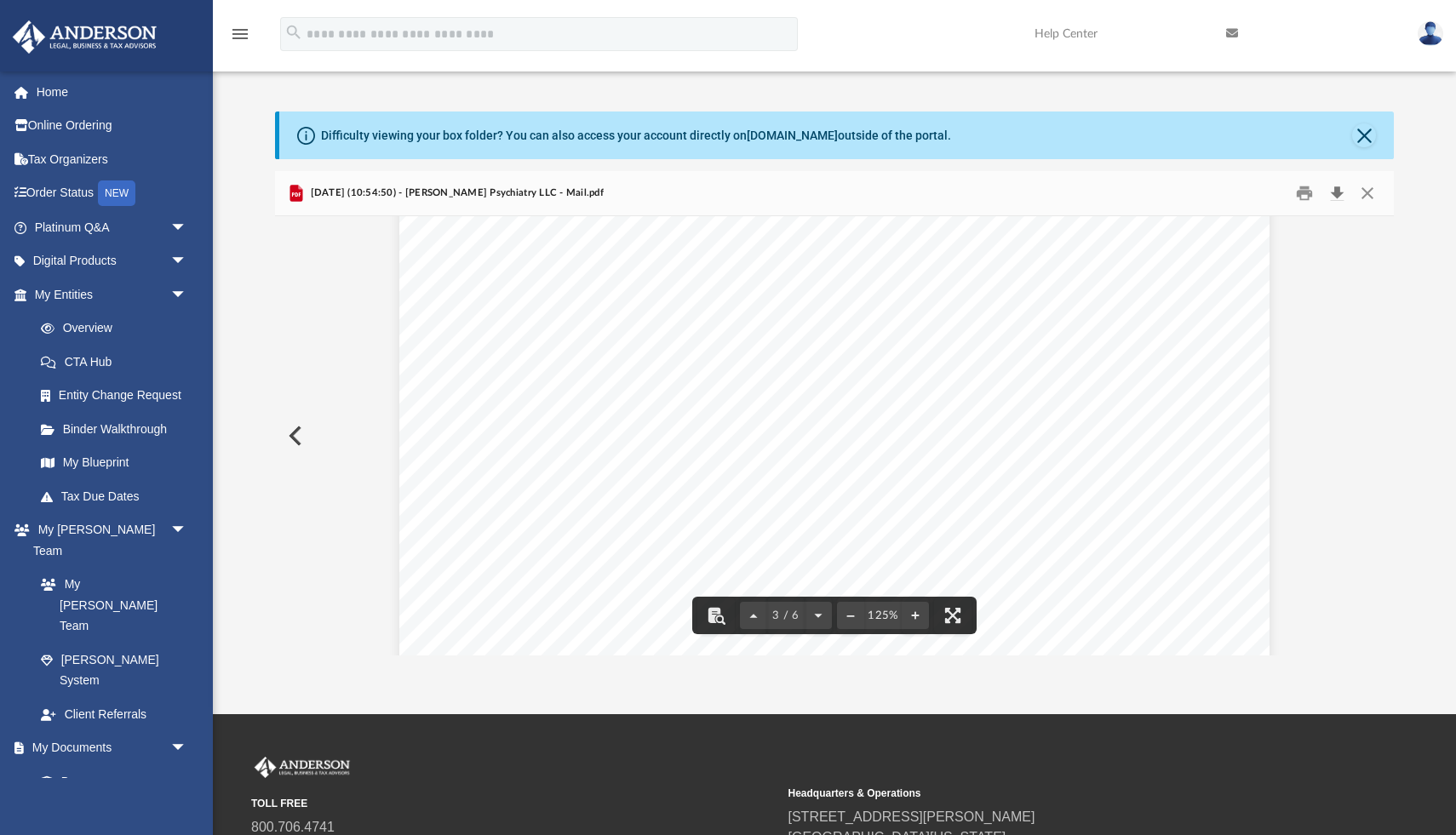
click at [1341, 194] on button "Download" at bounding box center [1337, 193] width 31 height 26
click at [1395, 415] on div "Difficulty viewing your box folder? You can also access your account directly o…" at bounding box center [834, 384] width 1243 height 544
click at [1370, 192] on button "Close" at bounding box center [1368, 193] width 31 height 26
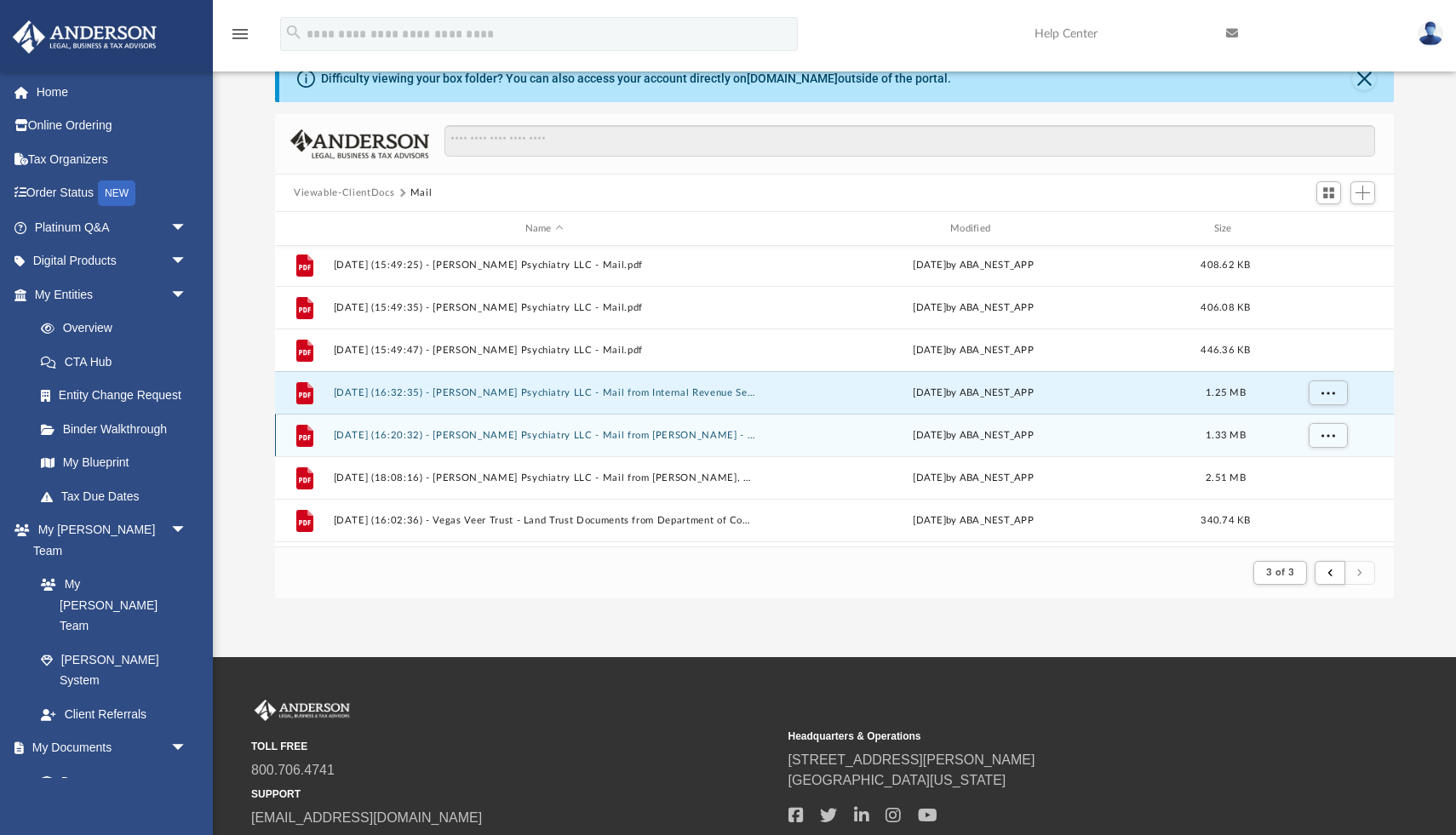
scroll to position [1664, 0]
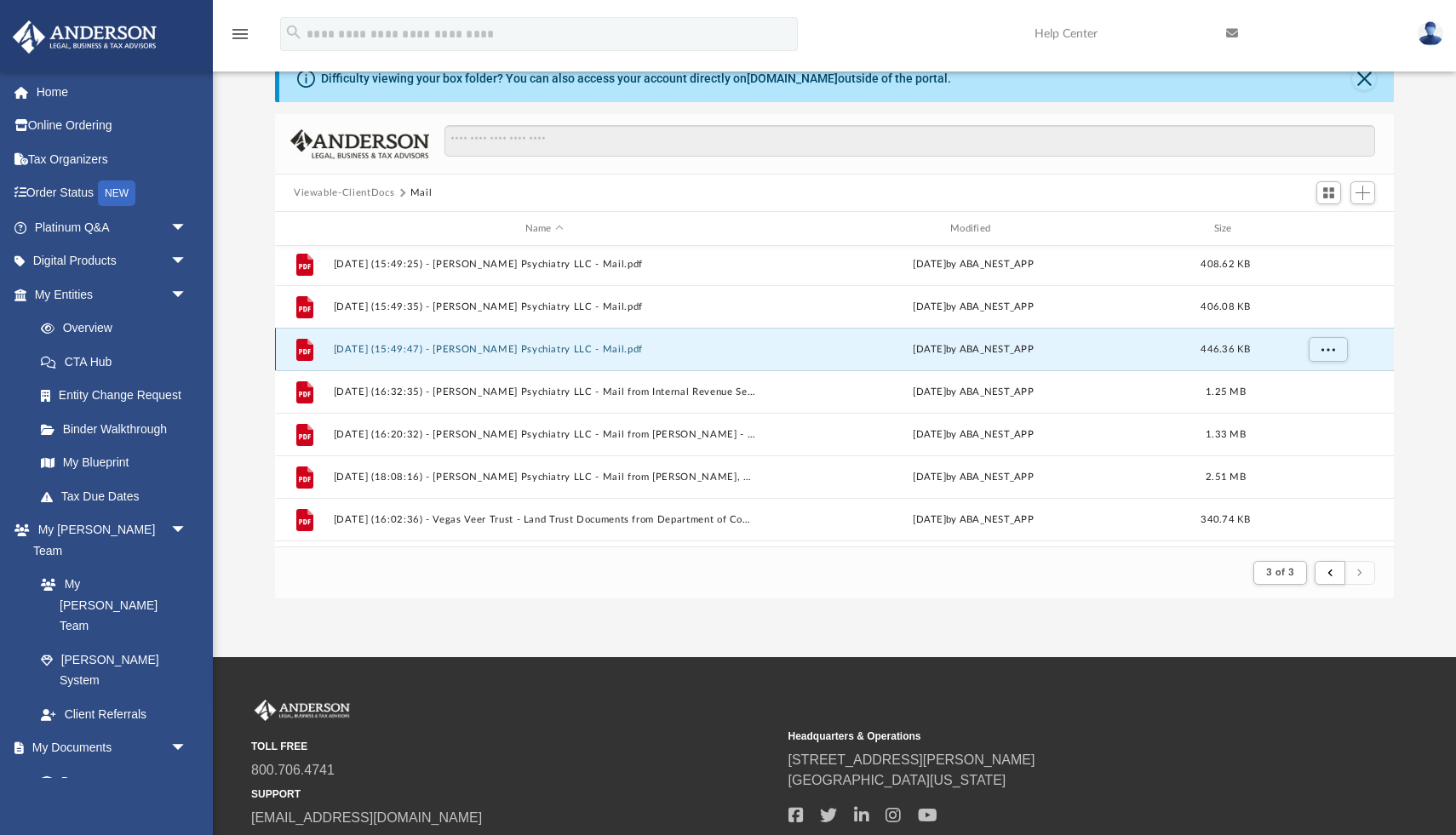
click at [587, 347] on button "2025.08.22 (15:49:47) - Patel Psychiatry LLC - Mail.pdf" at bounding box center [544, 349] width 421 height 11
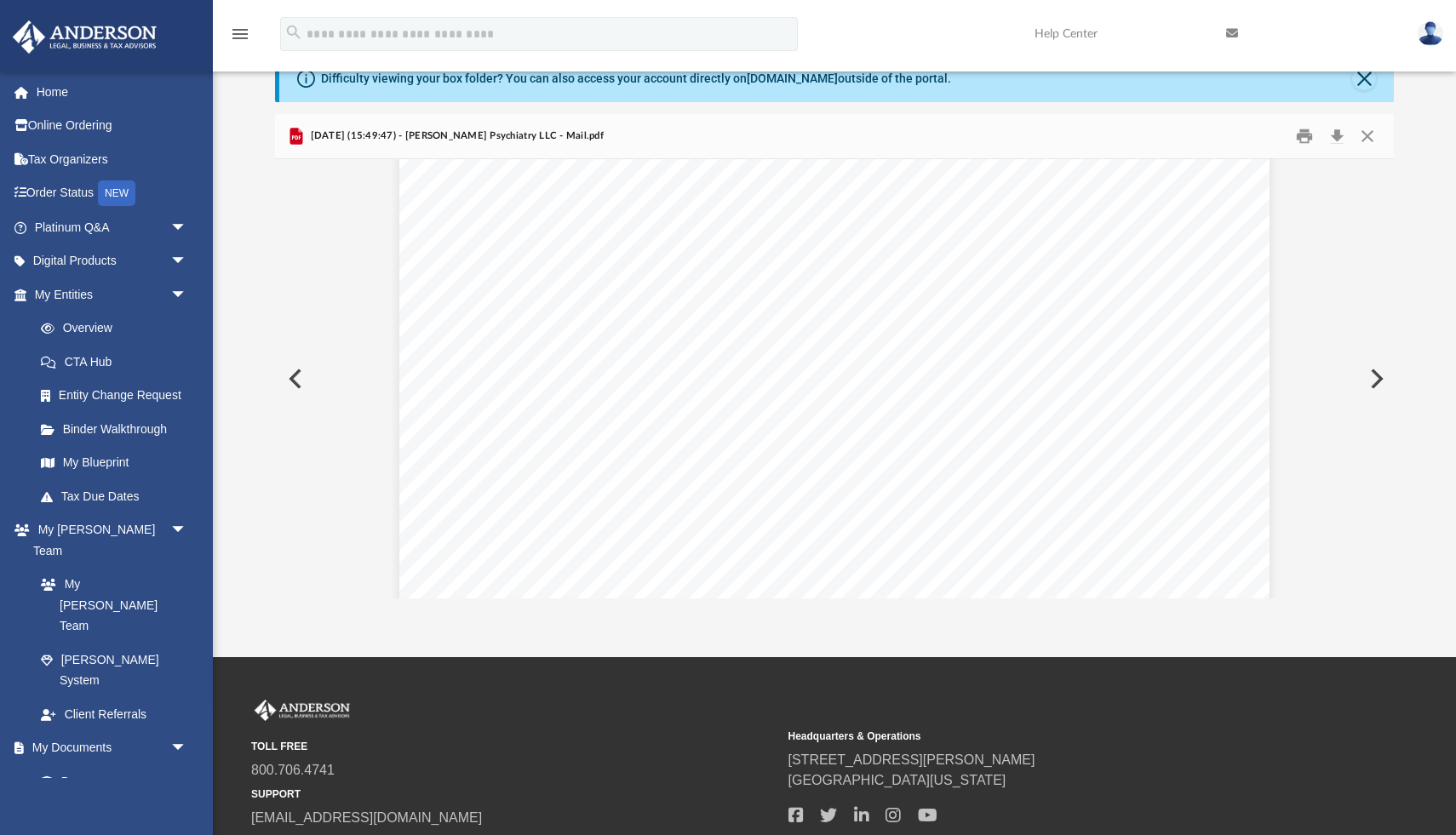
scroll to position [159, 0]
click at [294, 381] on button "Preview" at bounding box center [293, 378] width 37 height 47
click at [296, 383] on button "Preview" at bounding box center [293, 378] width 37 height 47
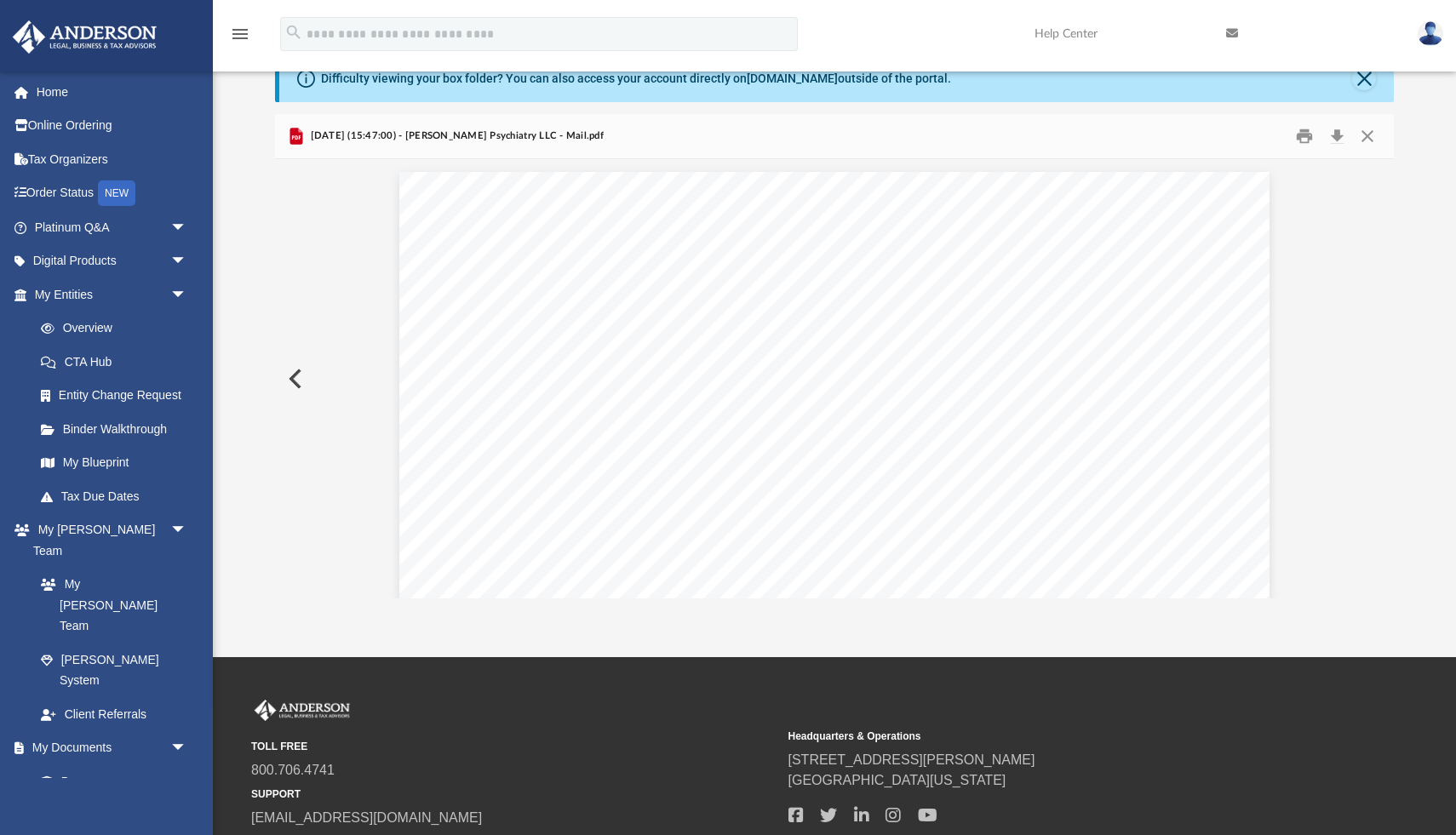
click at [296, 383] on button "Preview" at bounding box center [293, 378] width 37 height 47
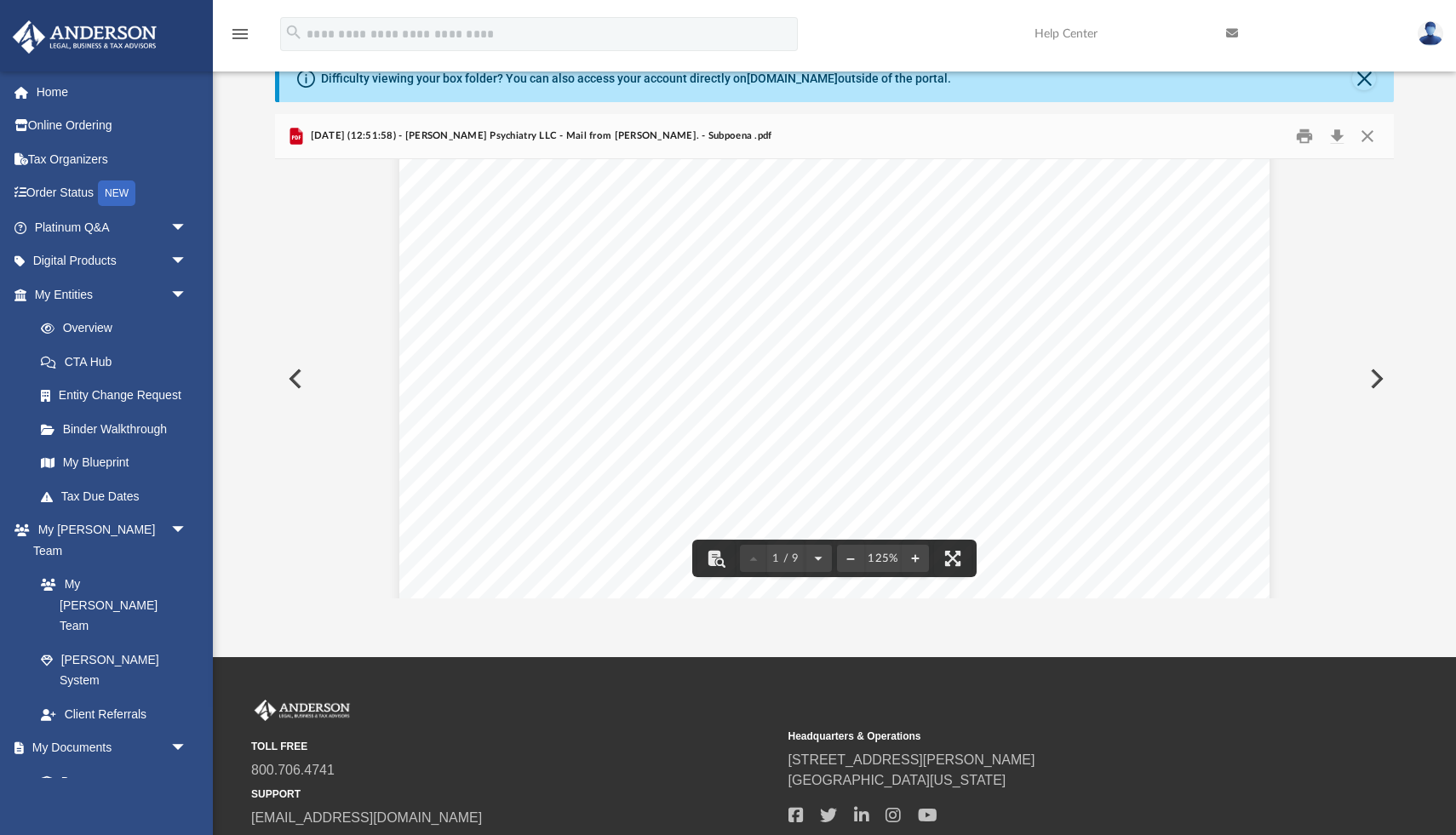
click at [293, 383] on button "Preview" at bounding box center [293, 378] width 37 height 47
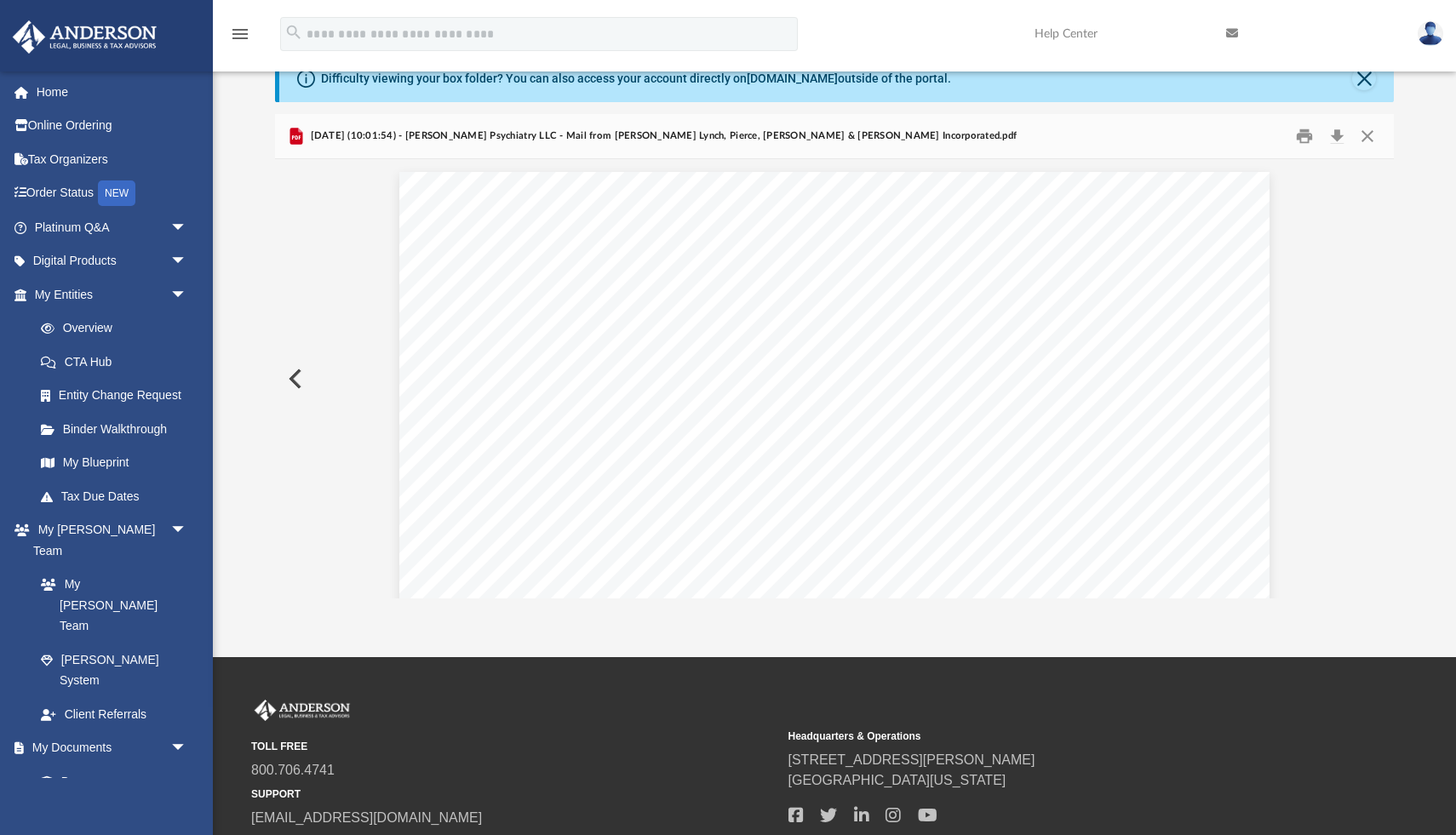
scroll to position [5731, 0]
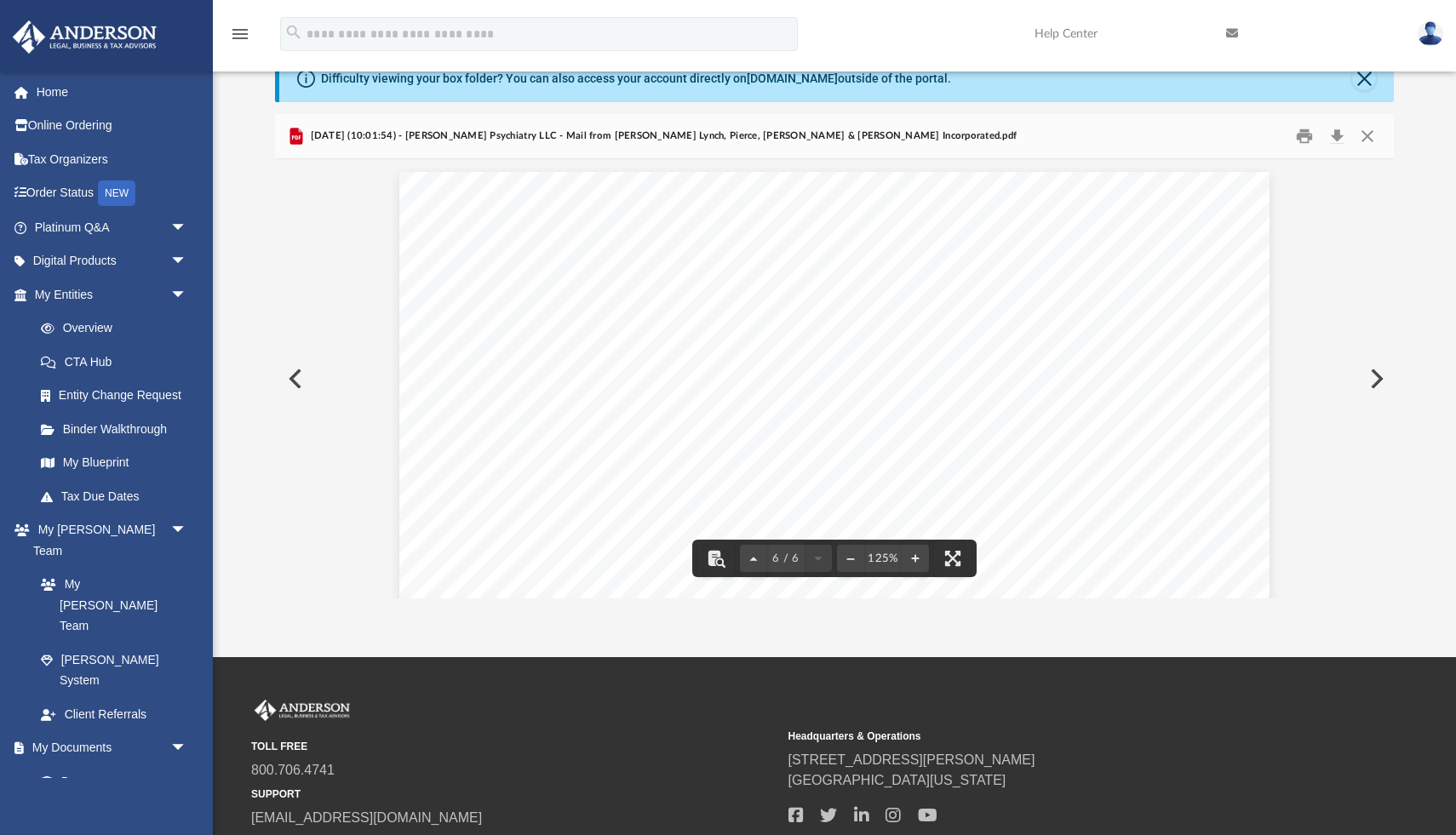
click at [295, 393] on button "Preview" at bounding box center [293, 378] width 37 height 47
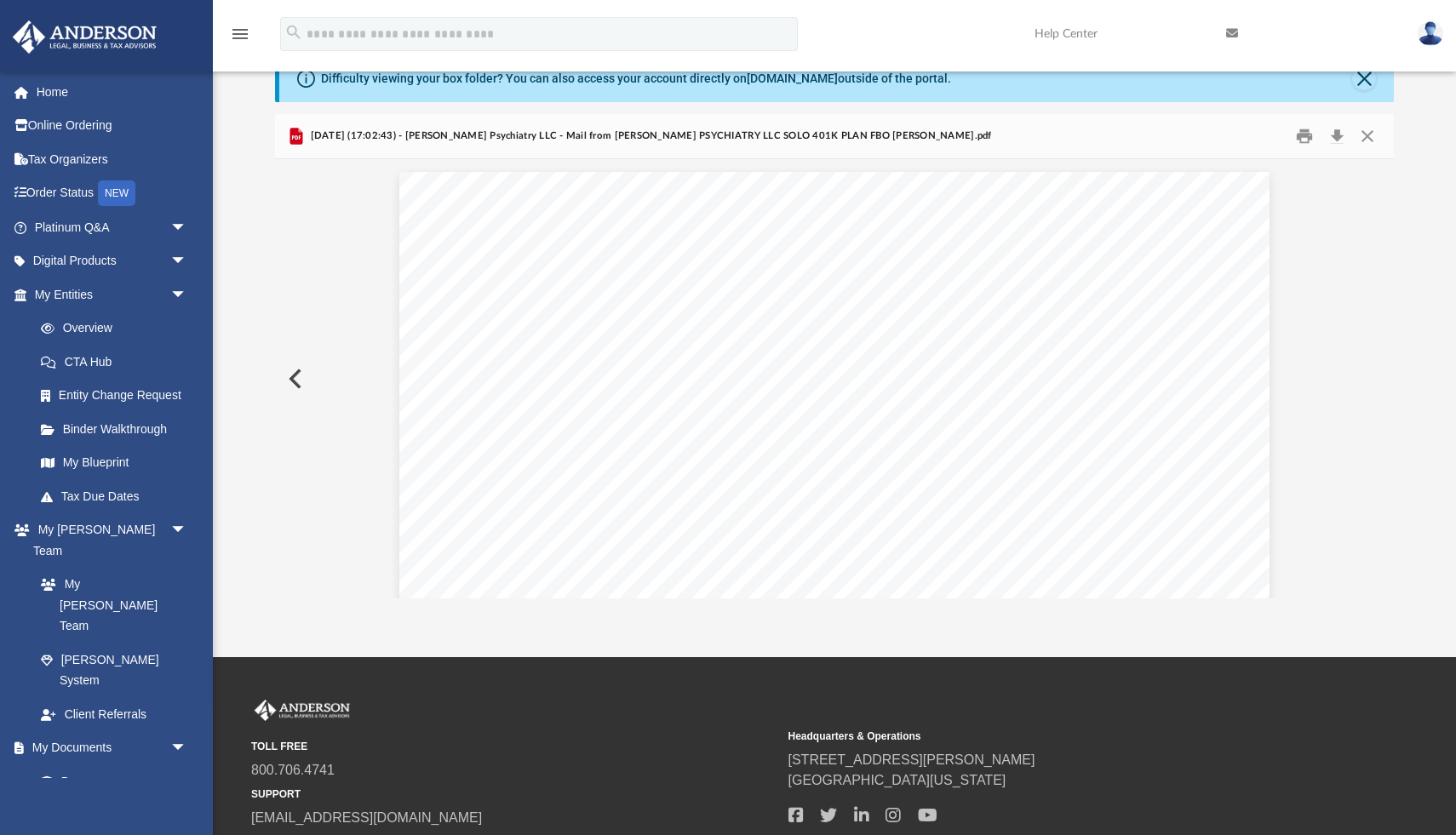
click at [295, 393] on button "Preview" at bounding box center [293, 378] width 37 height 47
click at [296, 393] on button "Preview" at bounding box center [293, 378] width 37 height 47
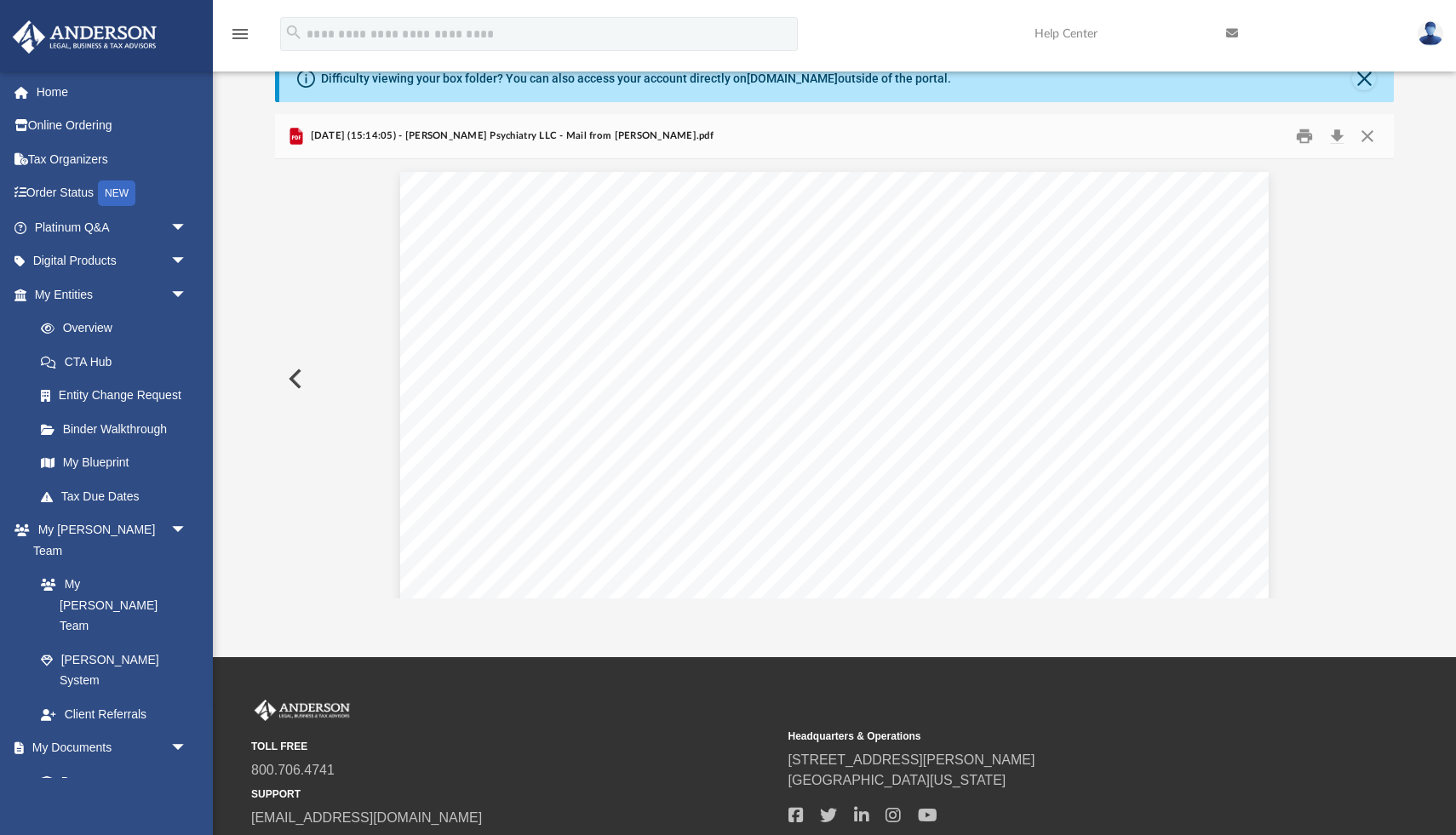
click at [296, 393] on button "Preview" at bounding box center [293, 378] width 37 height 47
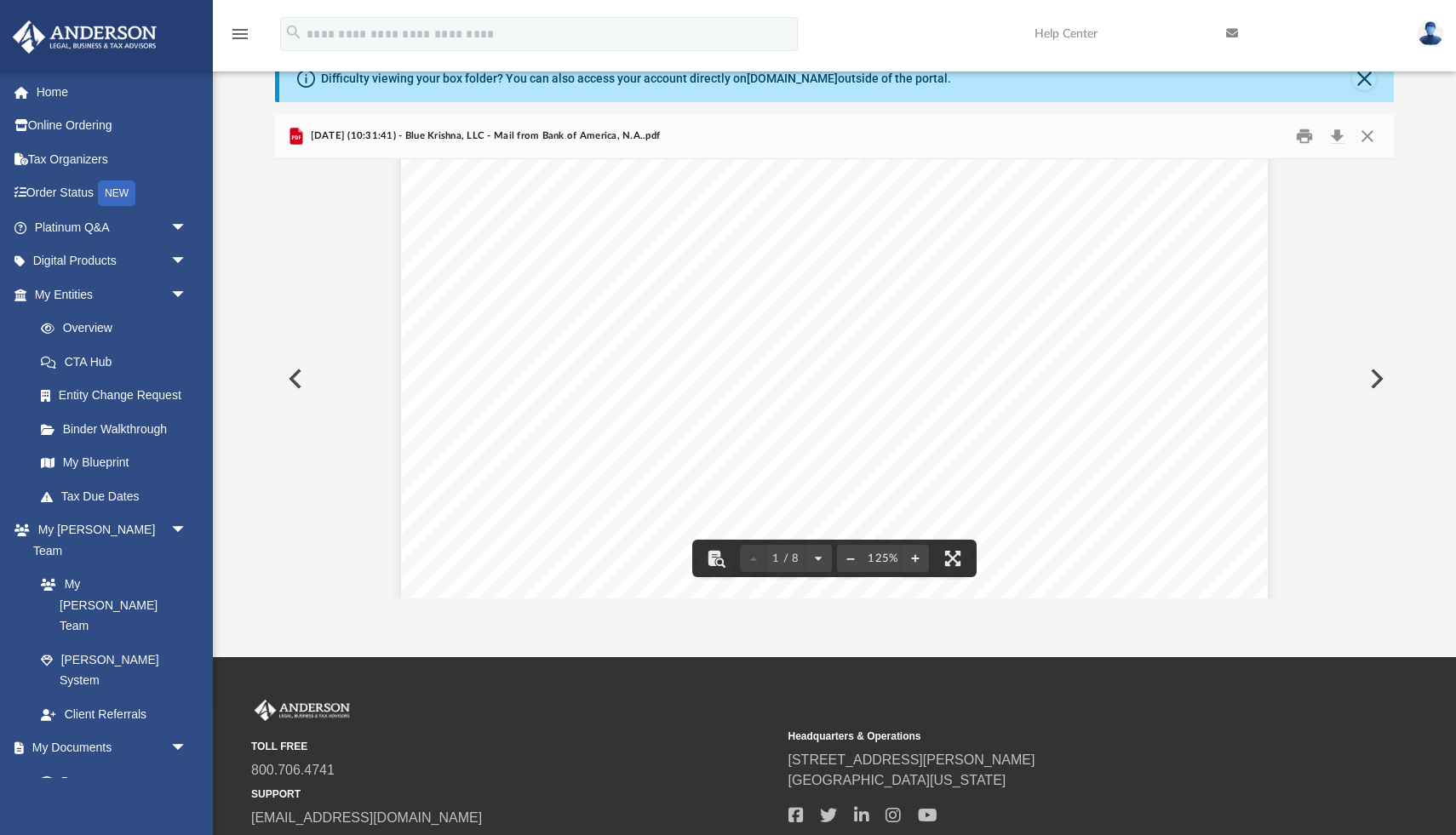
click at [301, 380] on button "Preview" at bounding box center [293, 378] width 37 height 47
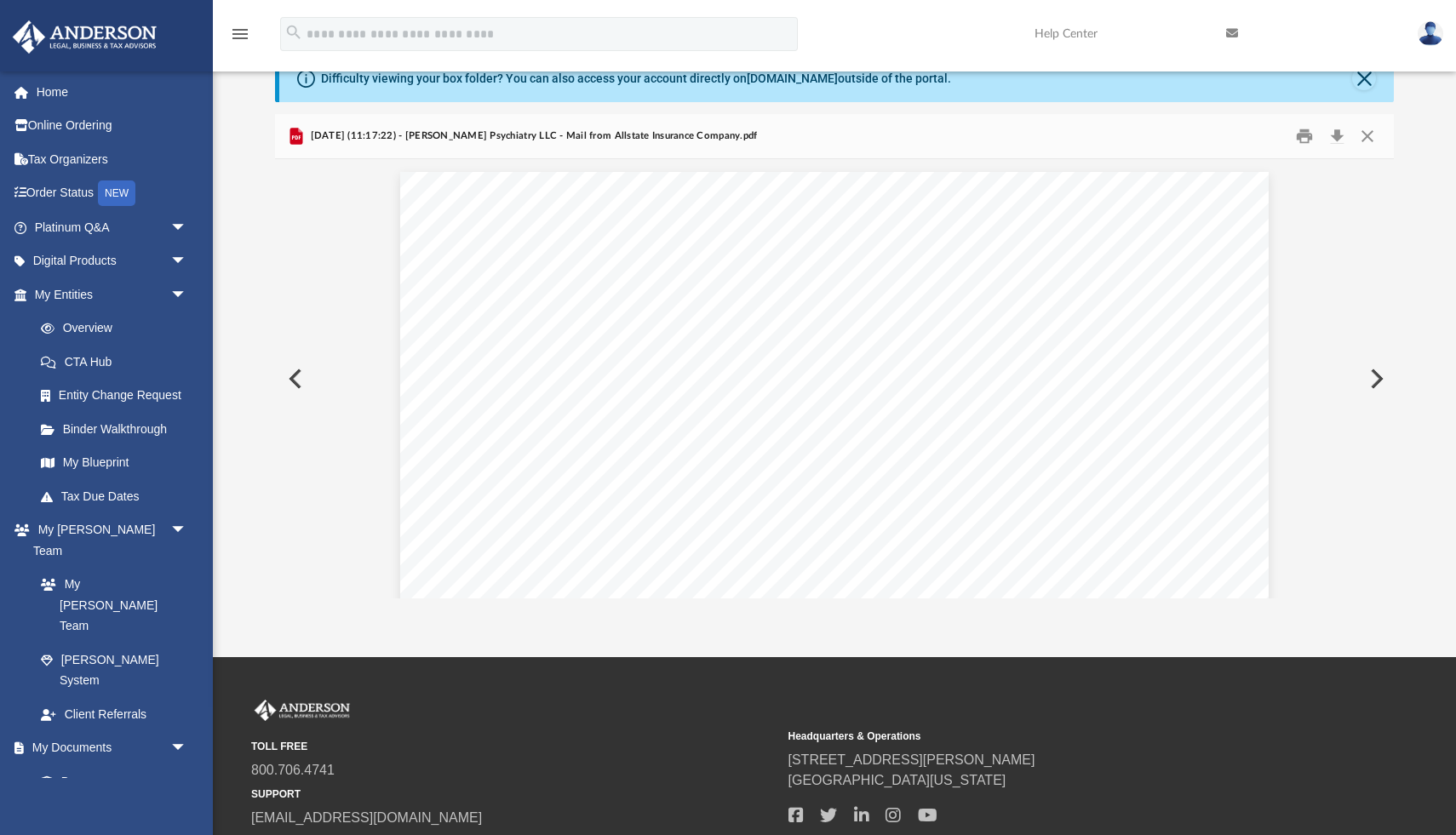
scroll to position [3430, 0]
click at [301, 380] on button "Preview" at bounding box center [293, 378] width 37 height 47
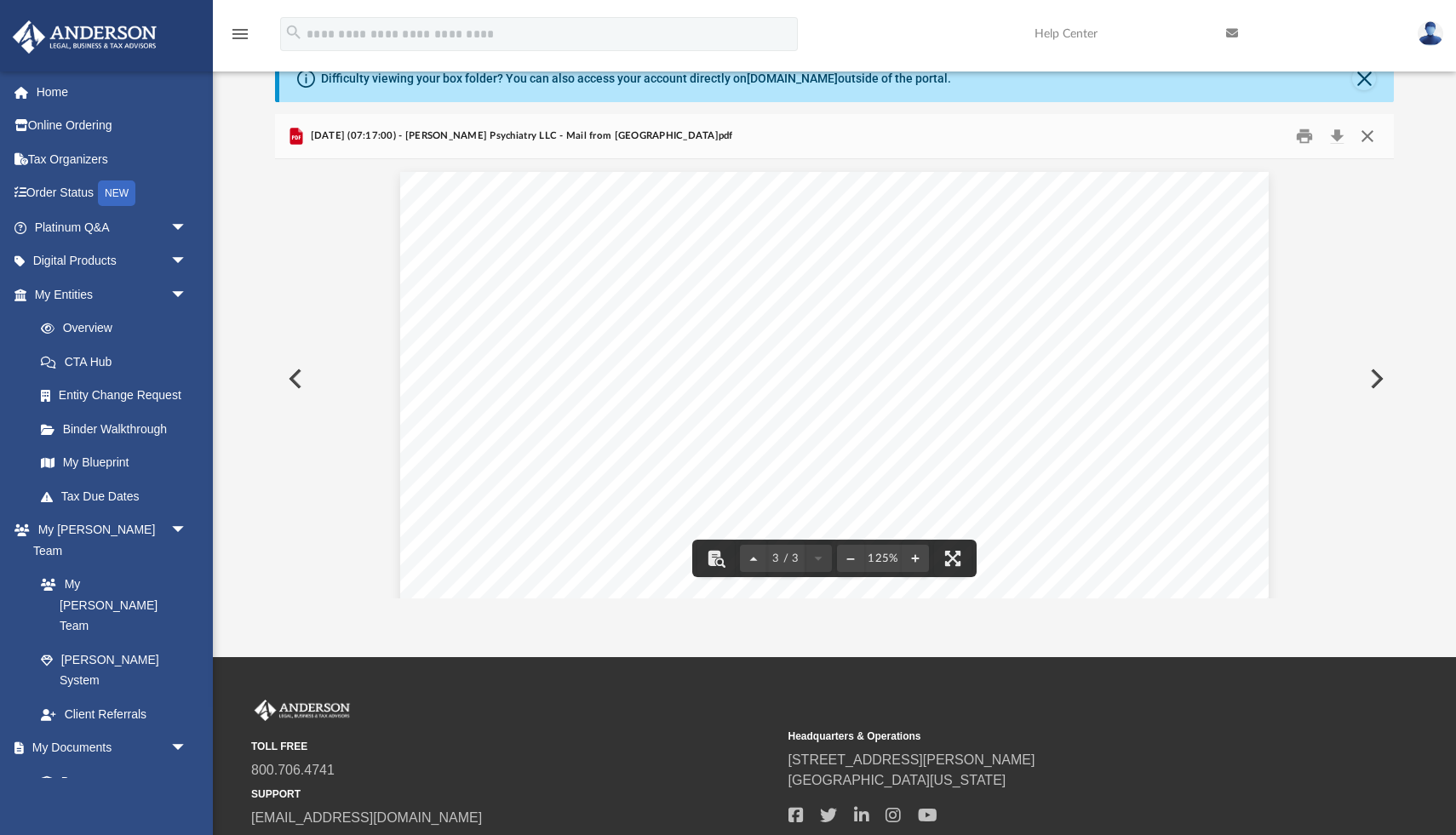
click at [1369, 135] on button "Close" at bounding box center [1368, 136] width 31 height 26
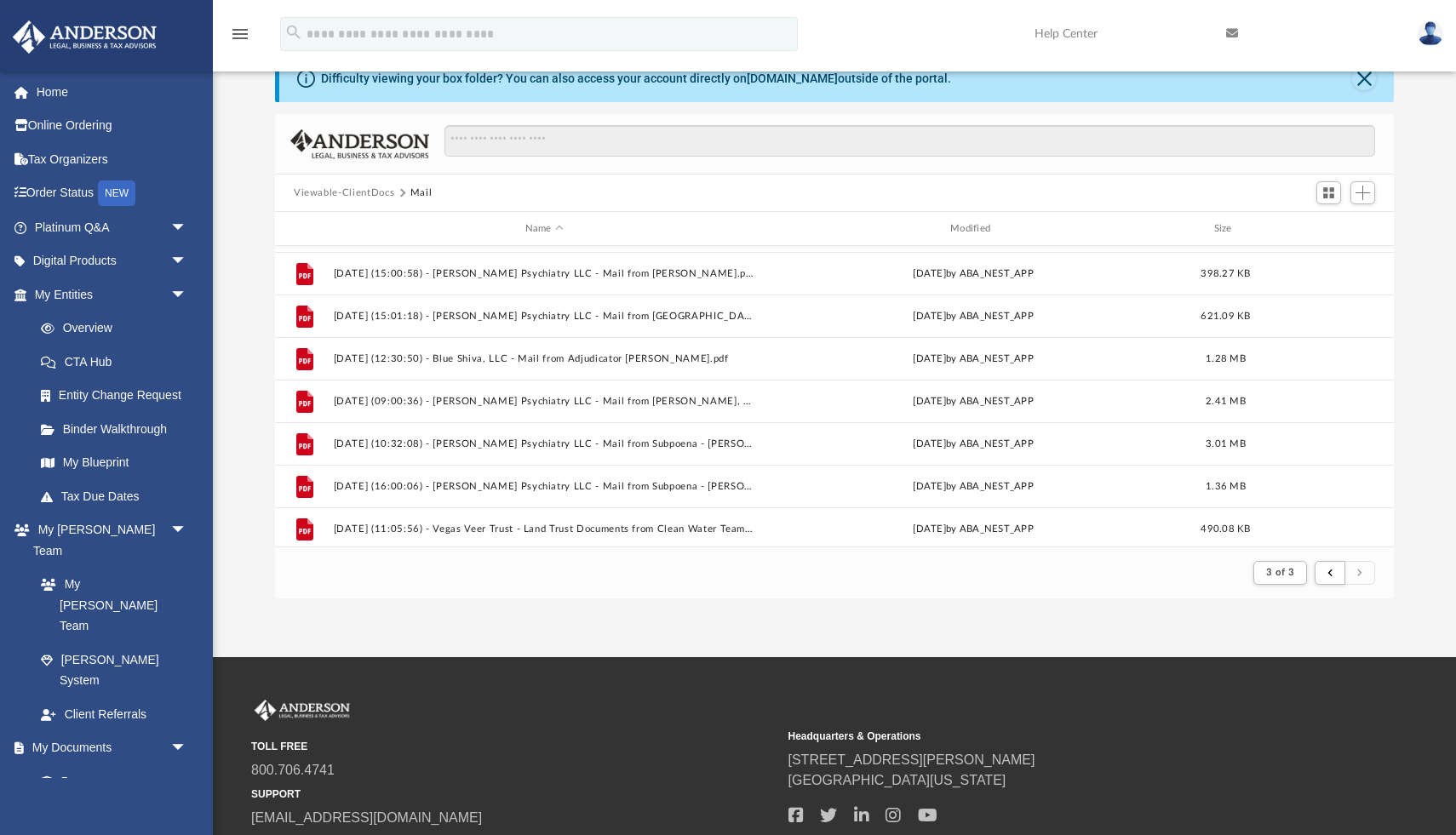
scroll to position [0, 0]
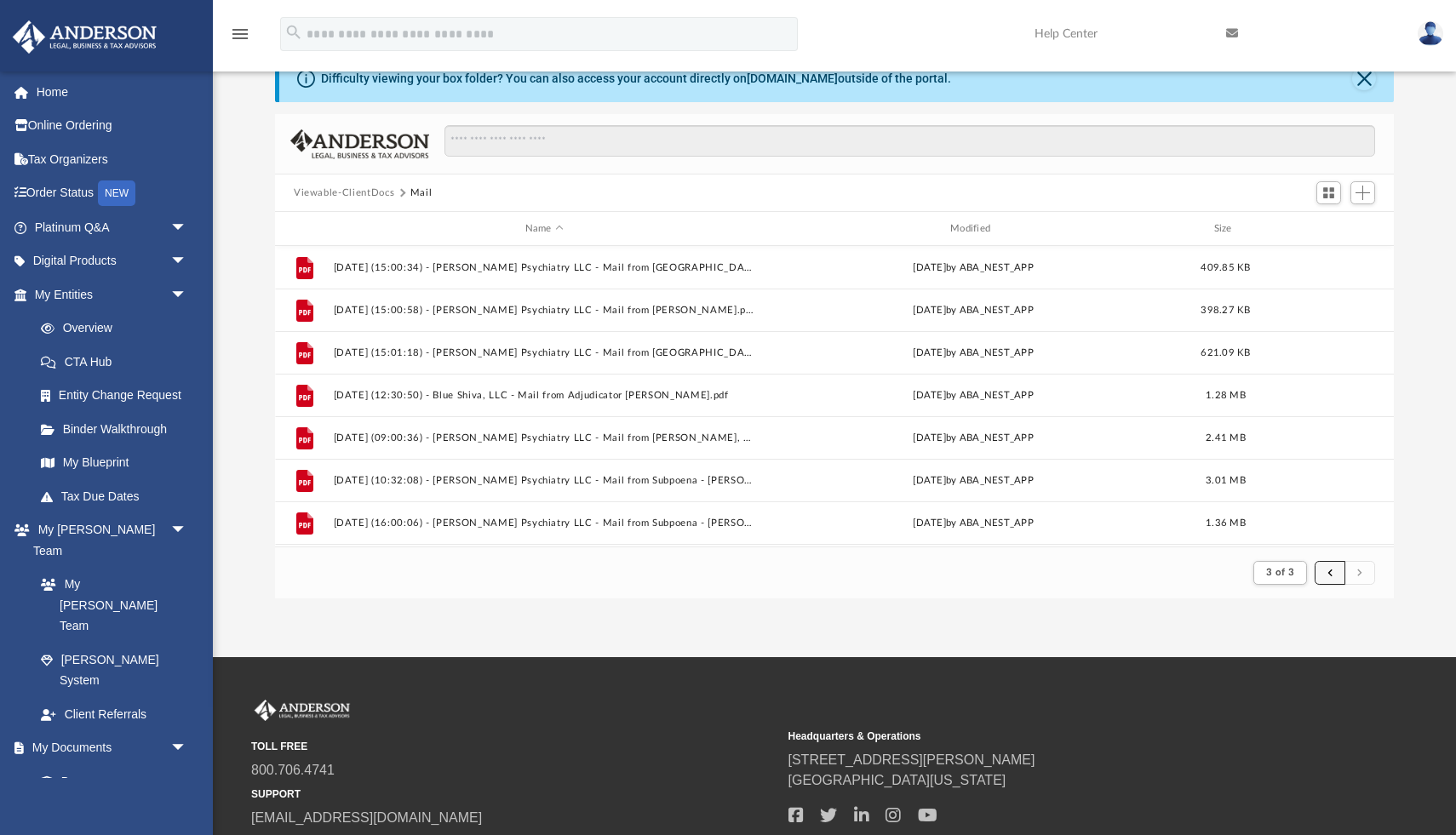
click at [1334, 577] on button "submit" at bounding box center [1330, 573] width 31 height 25
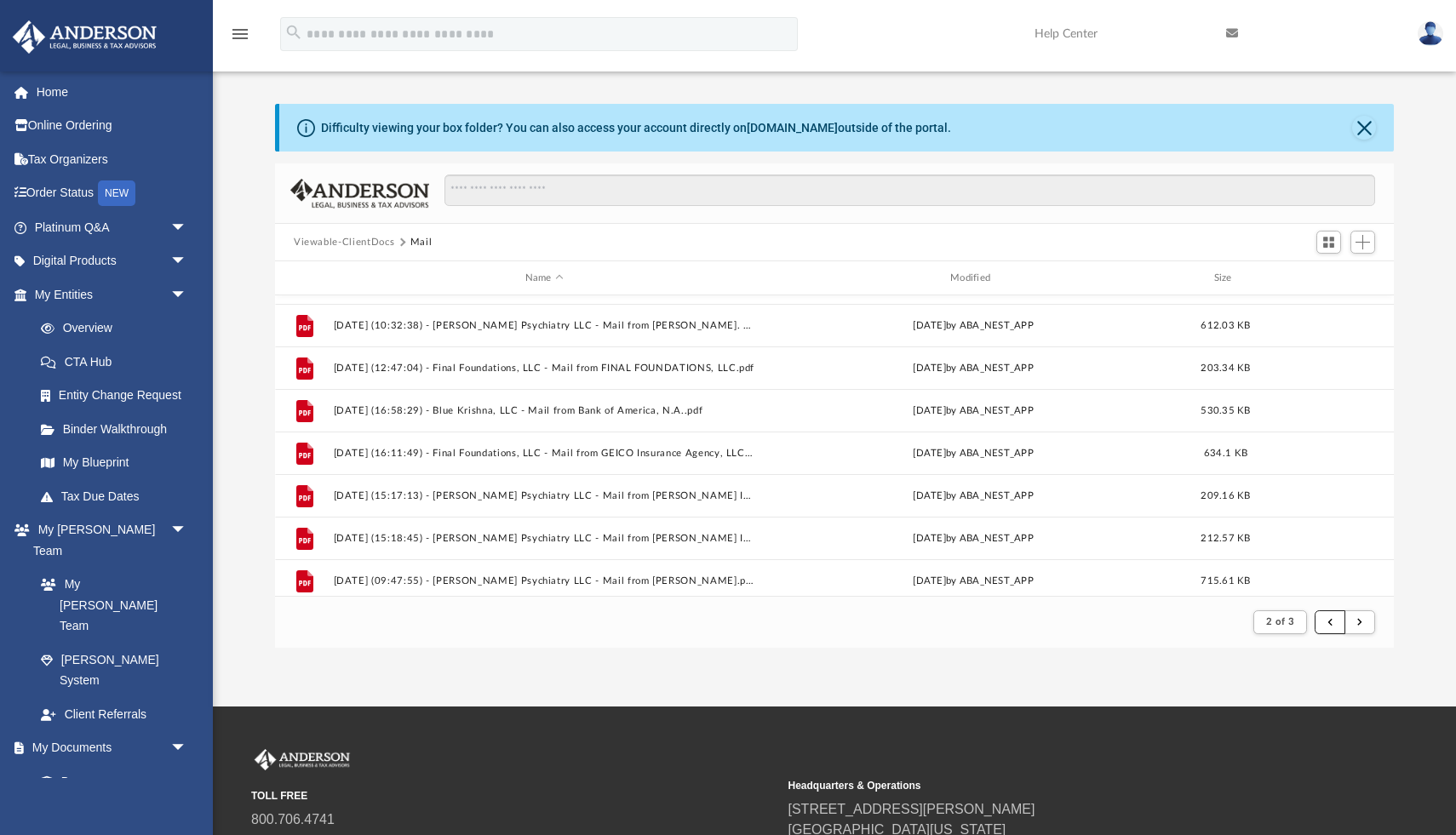
scroll to position [659, 0]
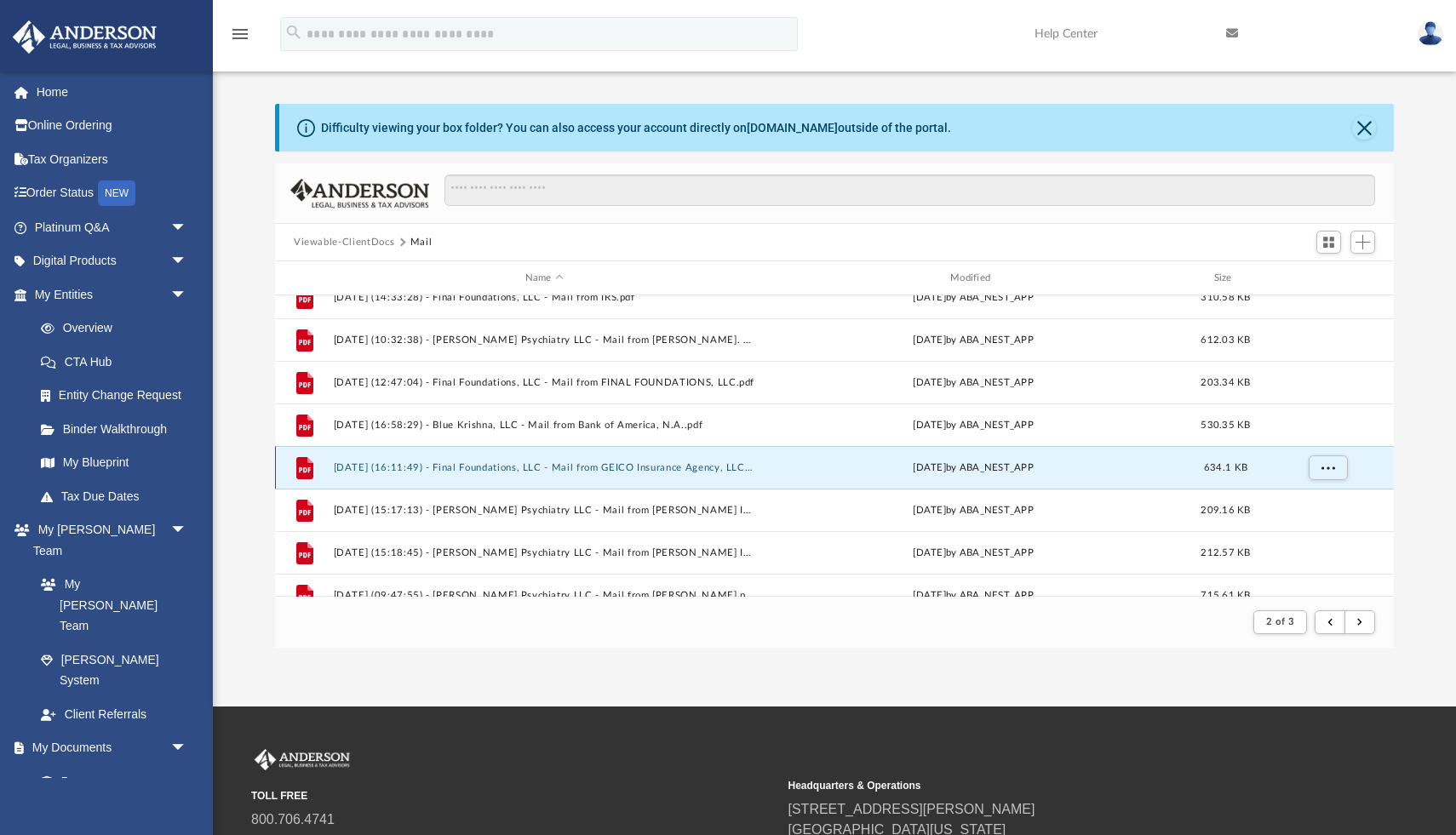
click at [583, 469] on button "2025.05.08 (16:11:49) - Final Foundations, LLC - Mail from GEICO Insurance Agen…" at bounding box center [544, 468] width 421 height 11
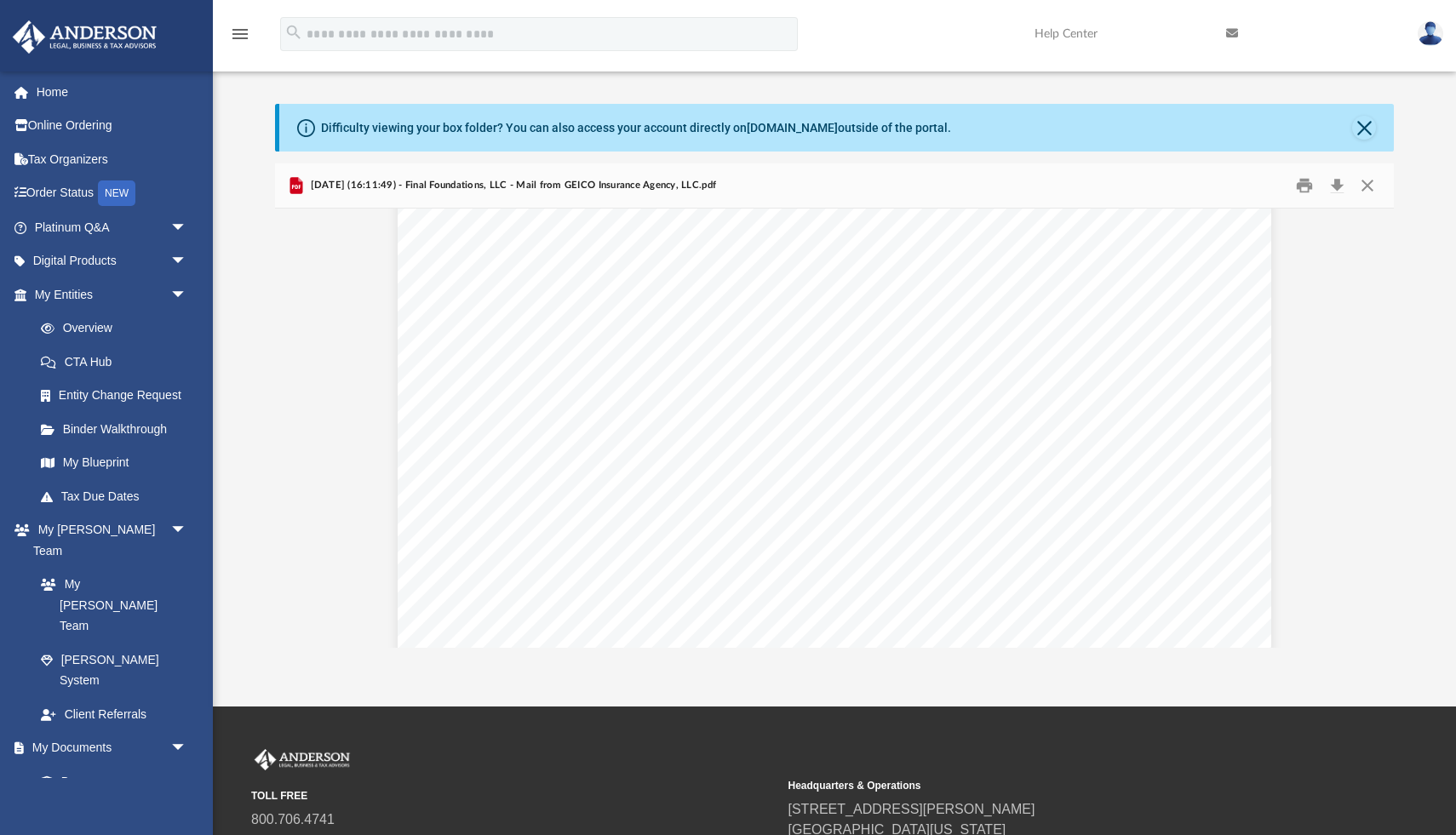
scroll to position [958, 0]
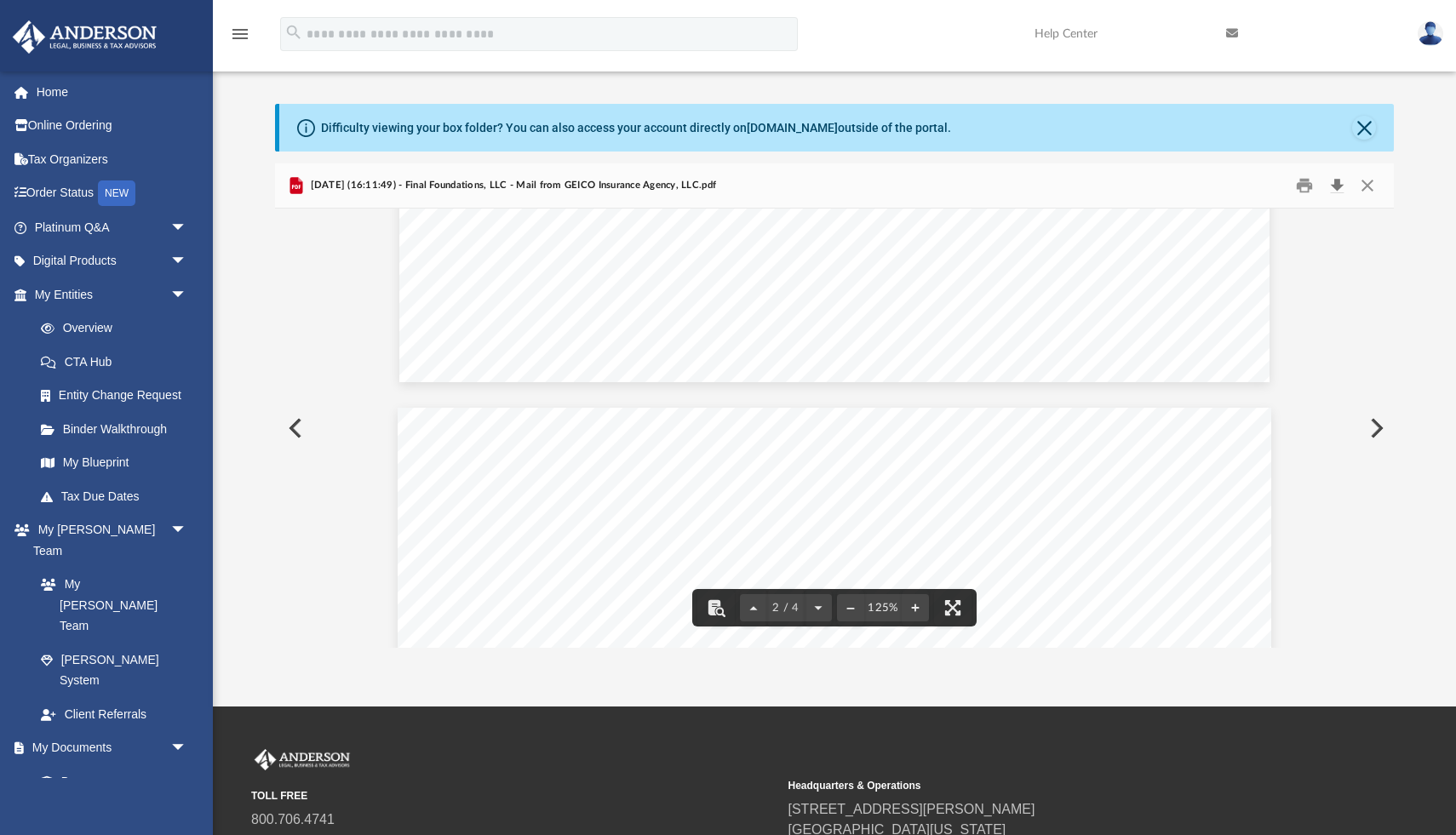
click at [1345, 179] on button "Download" at bounding box center [1337, 186] width 31 height 26
